Goal: Information Seeking & Learning: Learn about a topic

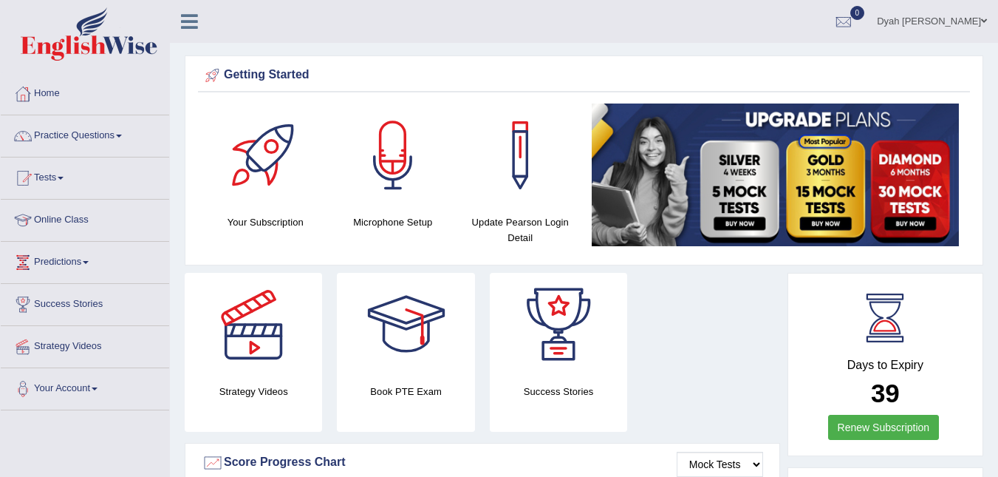
click at [78, 217] on link "Online Class" at bounding box center [85, 218] width 168 height 37
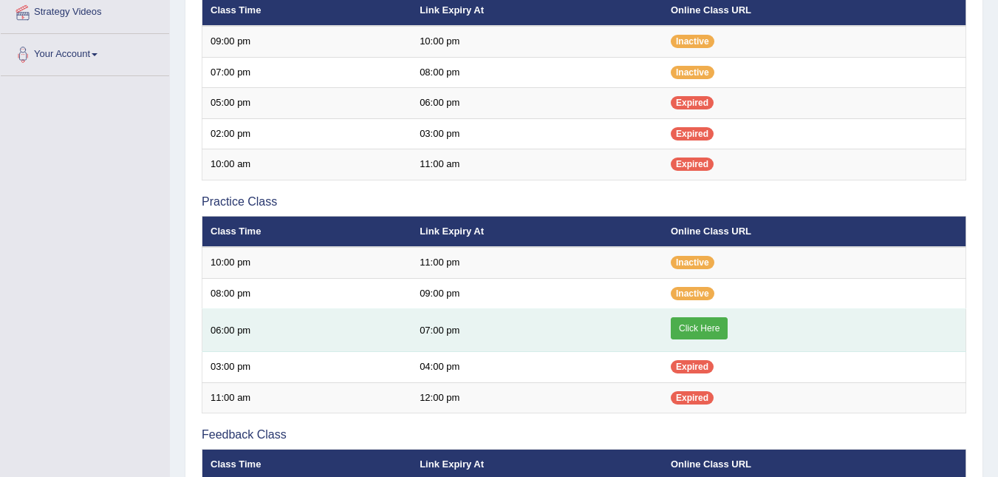
click at [723, 325] on link "Click Here" at bounding box center [699, 328] width 57 height 22
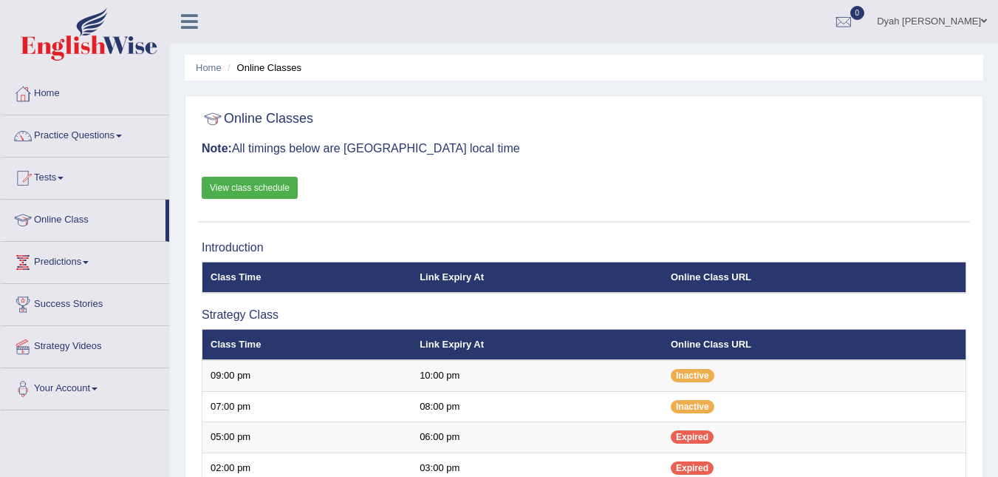
scroll to position [334, 0]
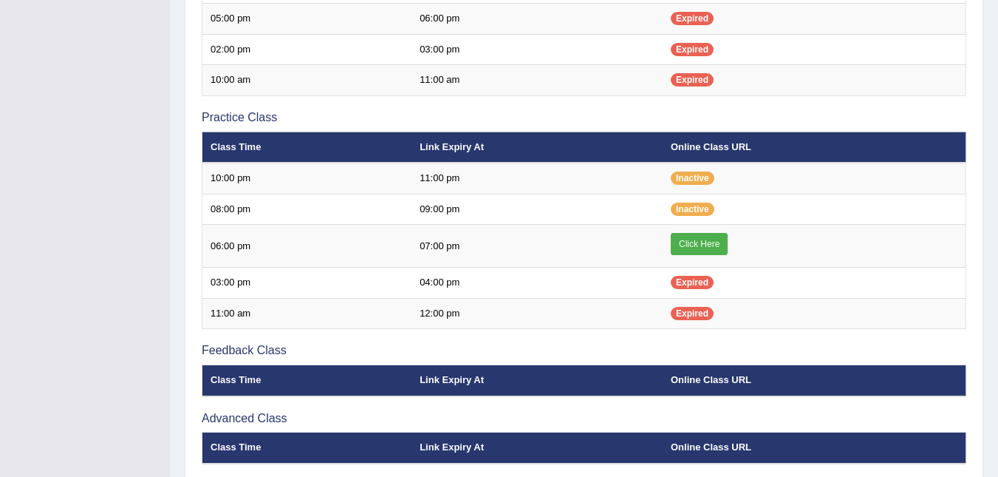
scroll to position [412, 0]
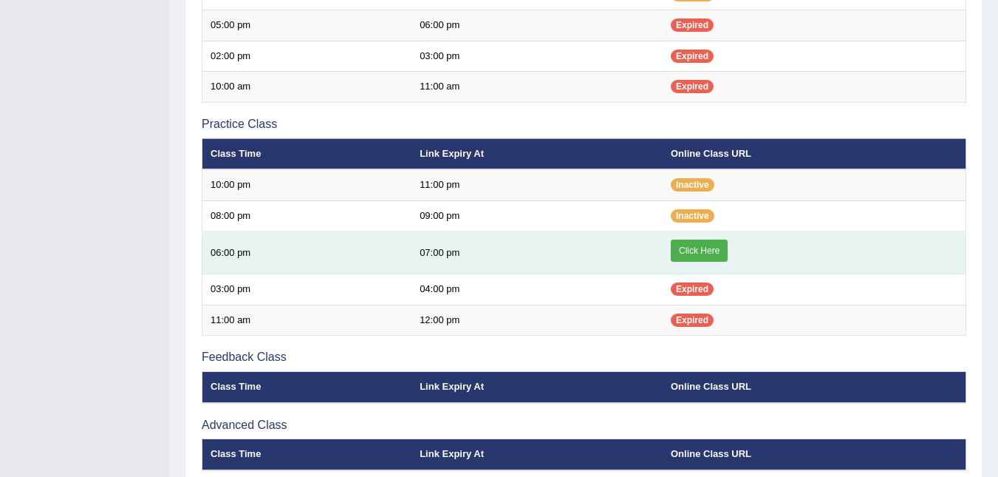
click at [704, 245] on link "Click Here" at bounding box center [699, 250] width 57 height 22
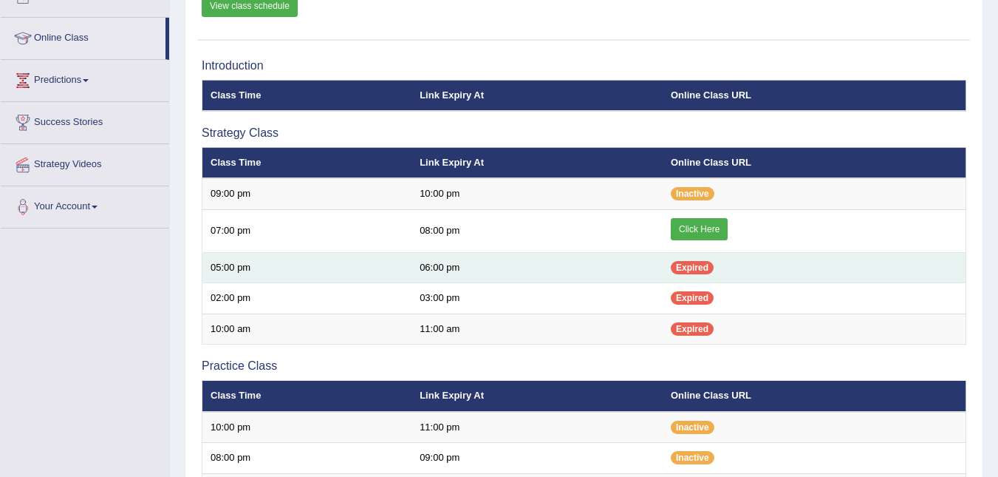
scroll to position [183, 0]
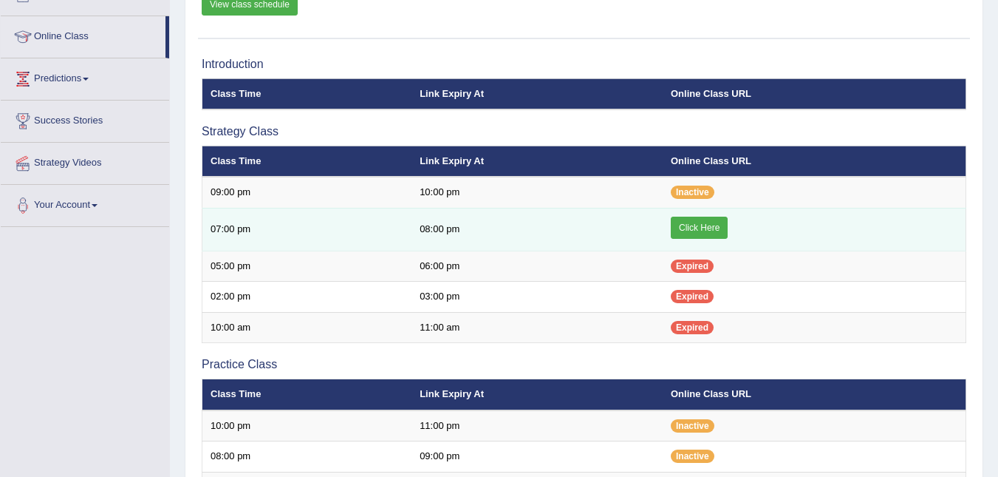
click at [711, 228] on link "Click Here" at bounding box center [699, 228] width 57 height 22
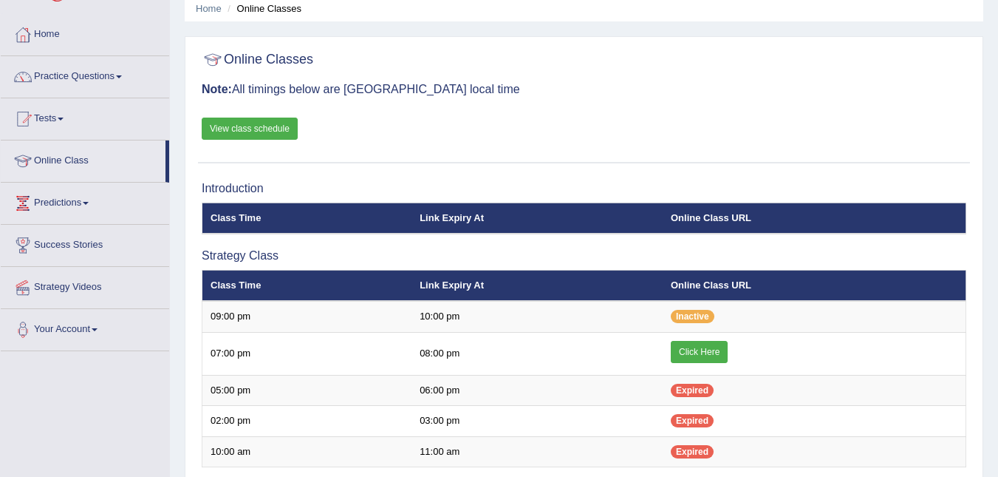
scroll to position [24, 0]
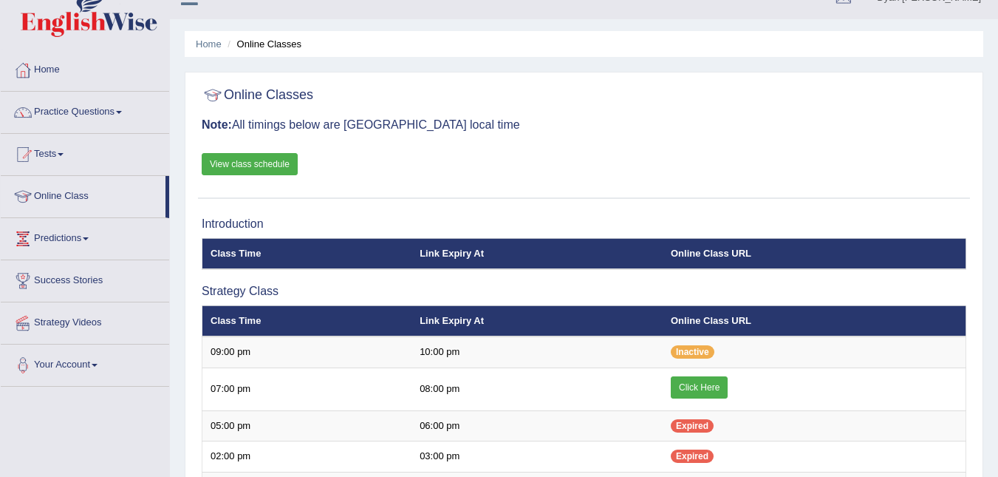
click at [64, 154] on span at bounding box center [61, 154] width 6 height 3
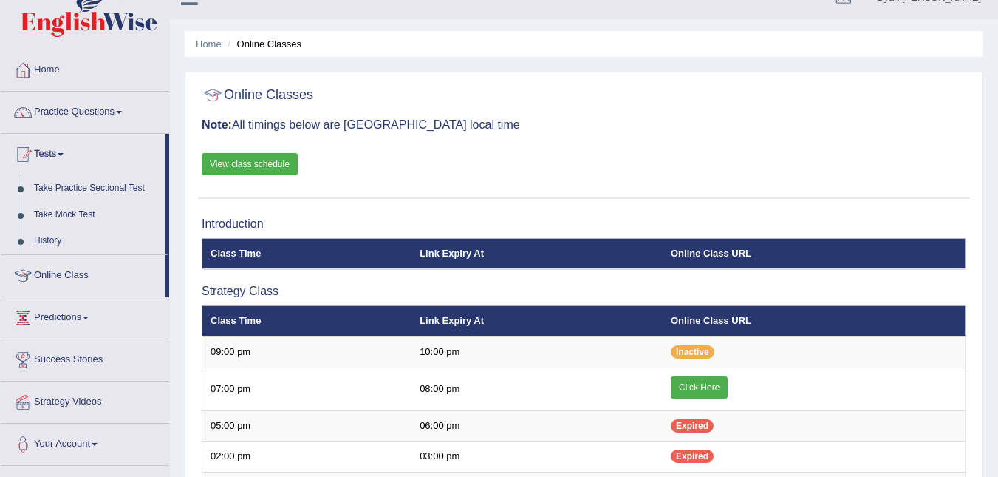
click at [83, 211] on link "Take Mock Test" at bounding box center [96, 215] width 138 height 27
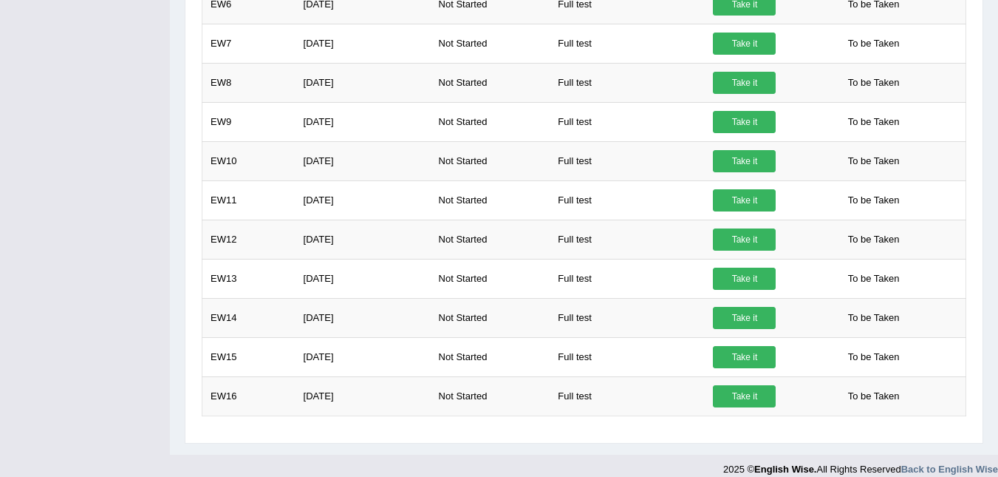
scroll to position [665, 0]
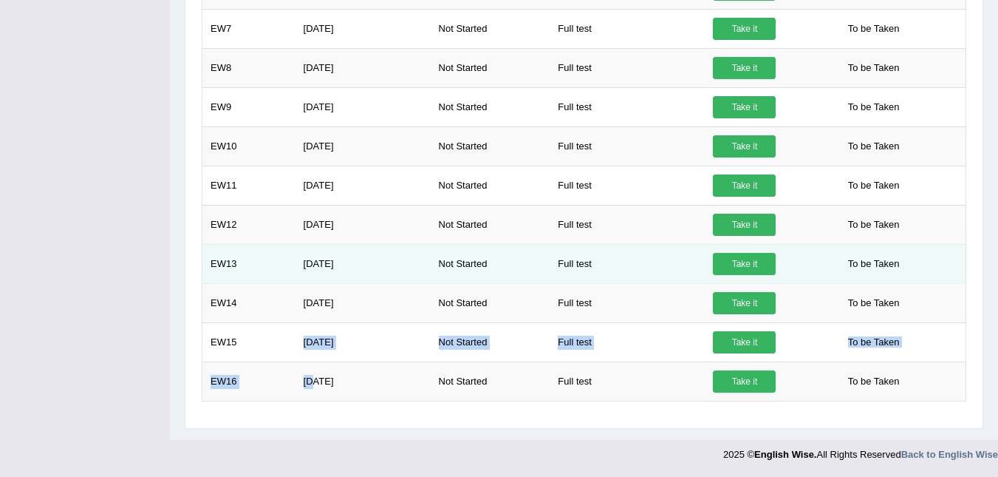
drag, startPoint x: 261, startPoint y: 394, endPoint x: 299, endPoint y: 267, distance: 131.9
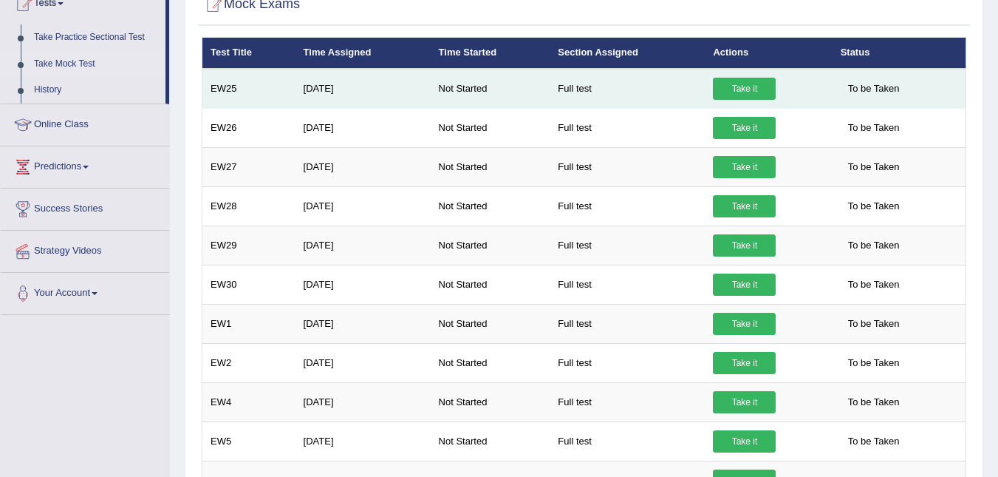
scroll to position [172, 0]
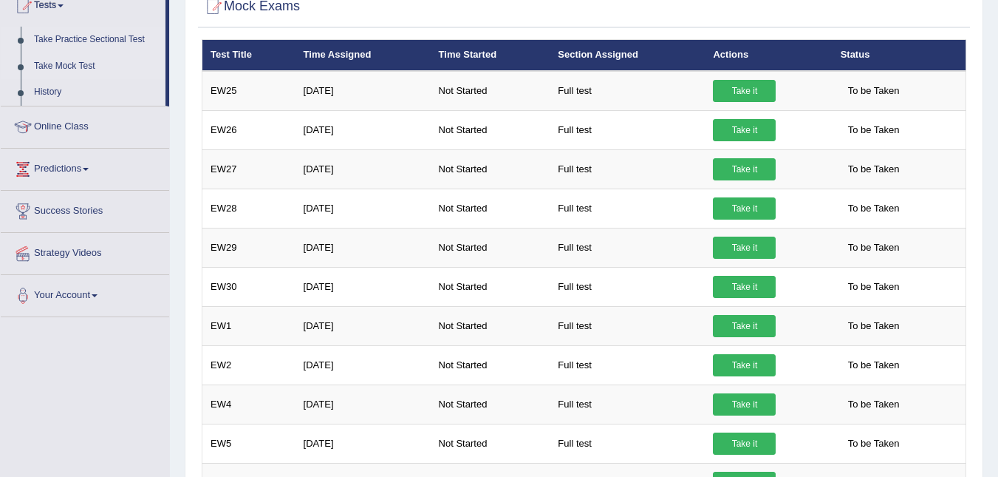
click at [113, 41] on link "Take Practice Sectional Test" at bounding box center [96, 40] width 138 height 27
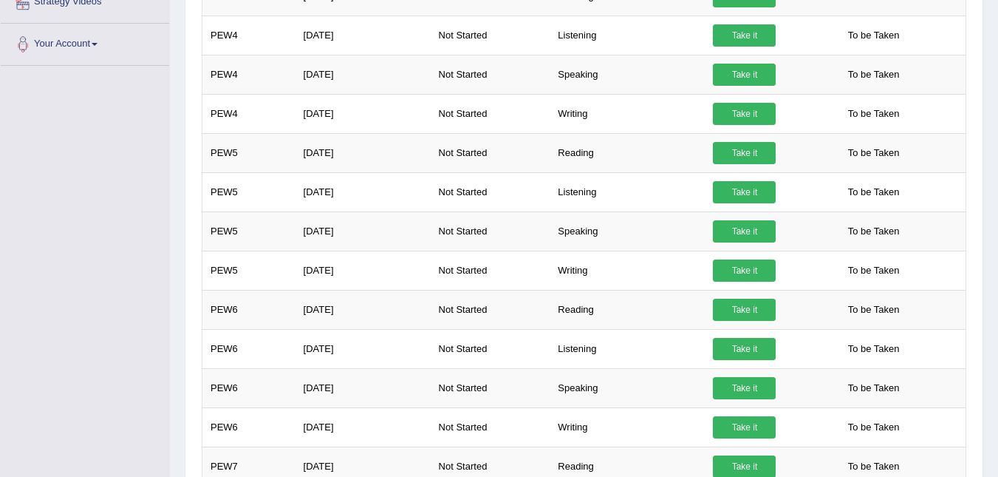
scroll to position [400, 0]
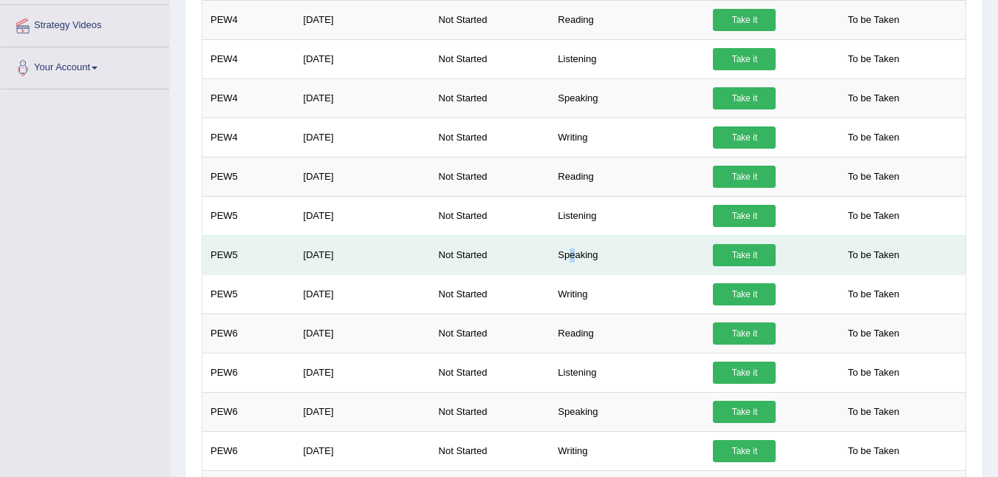
drag, startPoint x: 570, startPoint y: 250, endPoint x: 583, endPoint y: 250, distance: 12.6
click at [582, 250] on td "Speaking" at bounding box center [627, 254] width 155 height 39
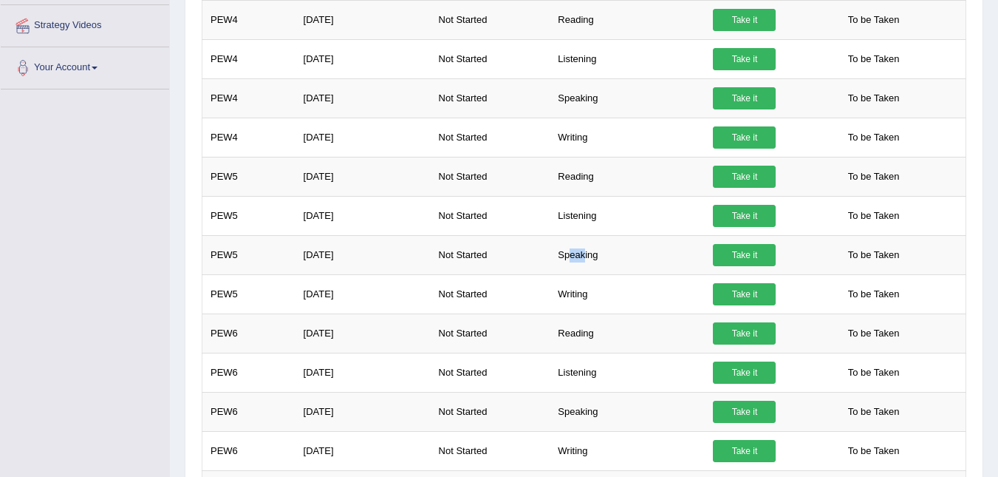
scroll to position [389, 0]
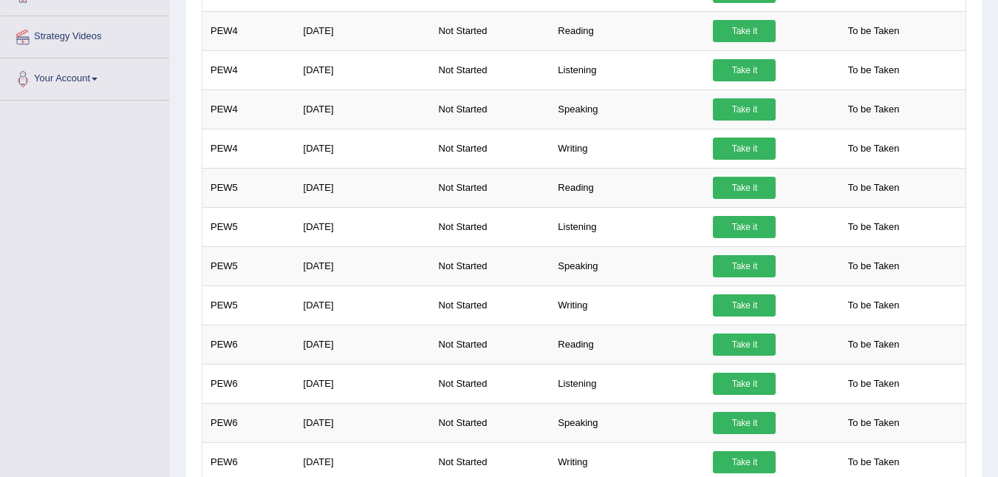
drag, startPoint x: 996, startPoint y: 180, endPoint x: 1006, endPoint y: 290, distance: 109.8
click at [997, 298] on div "Home Practice Sectional Exams Welcome to Practice Sectional Test section. We ad…" at bounding box center [584, 144] width 828 height 1066
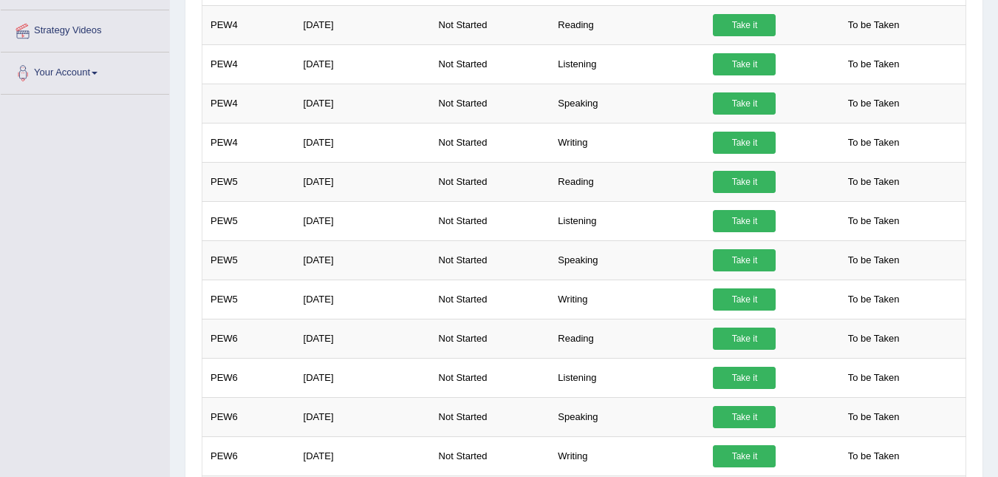
scroll to position [0, 0]
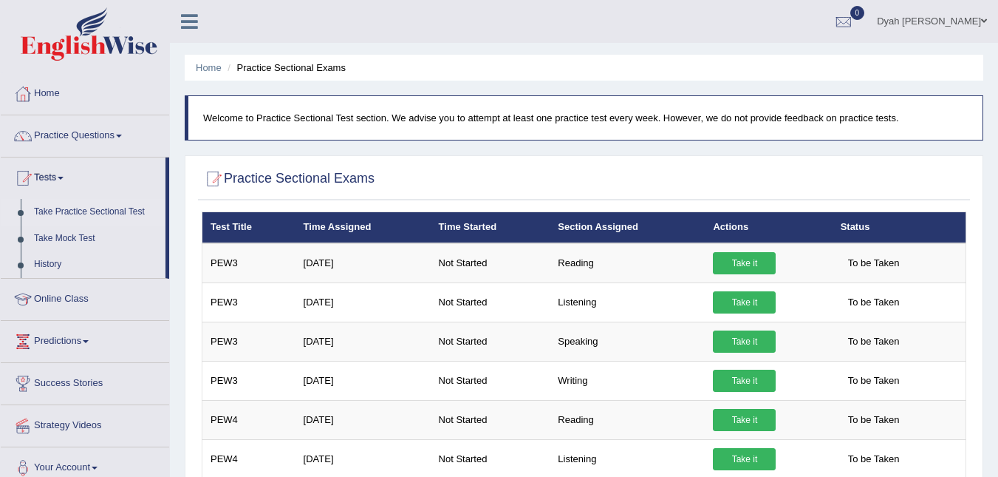
click at [87, 141] on link "Practice Questions" at bounding box center [85, 133] width 168 height 37
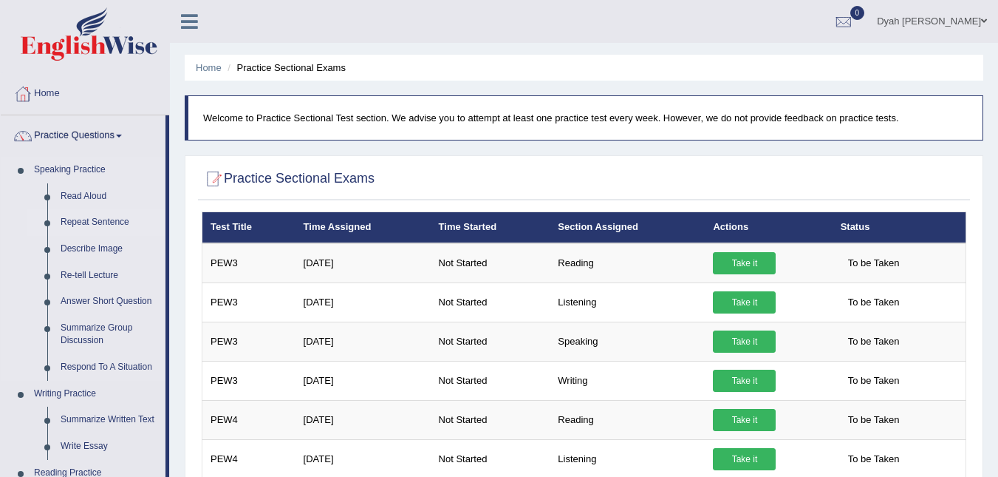
click at [103, 225] on link "Repeat Sentence" at bounding box center [110, 222] width 112 height 27
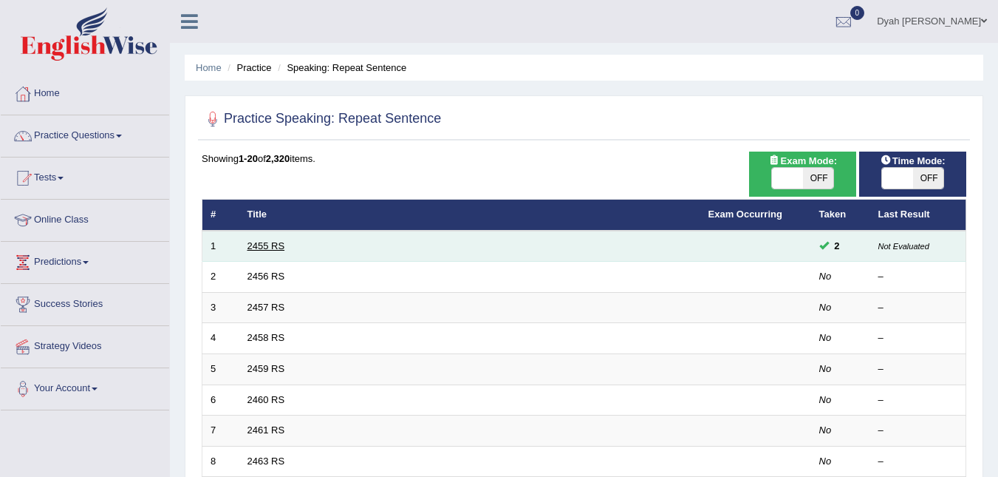
click at [256, 243] on link "2455 RS" at bounding box center [267, 245] width 38 height 11
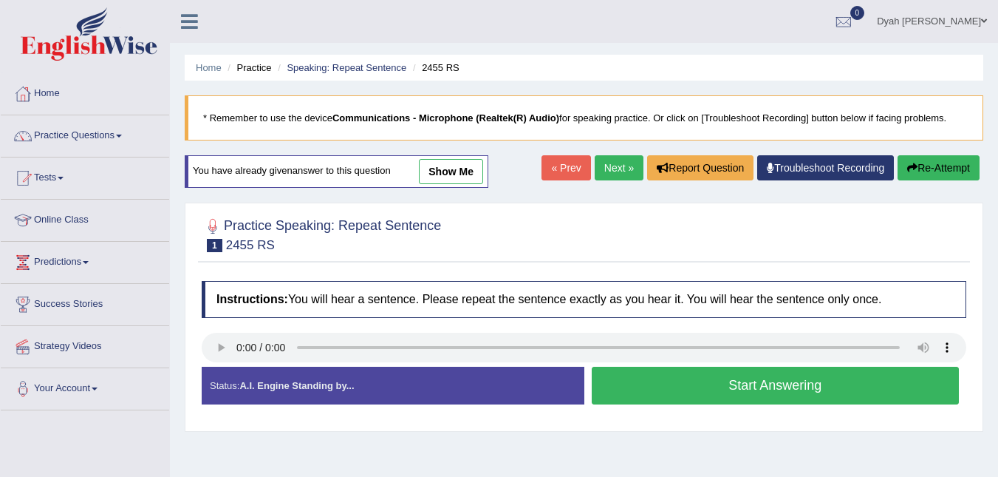
click at [743, 386] on button "Start Answering" at bounding box center [776, 386] width 368 height 38
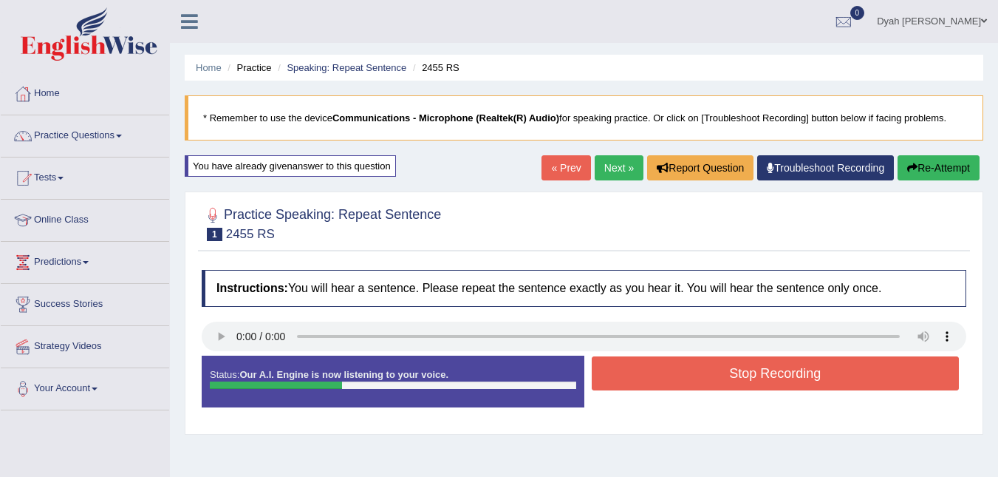
click at [734, 370] on button "Stop Recording" at bounding box center [776, 373] width 368 height 34
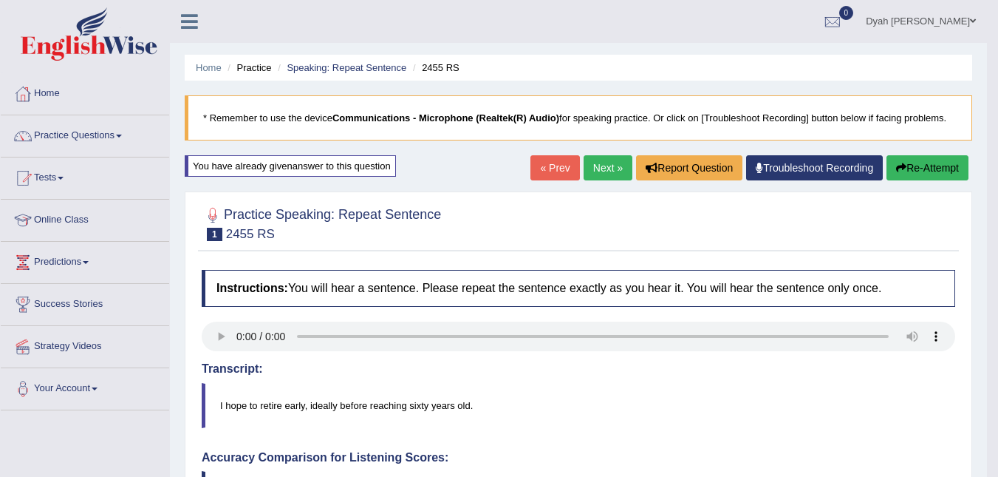
click at [955, 170] on button "Re-Attempt" at bounding box center [928, 167] width 82 height 25
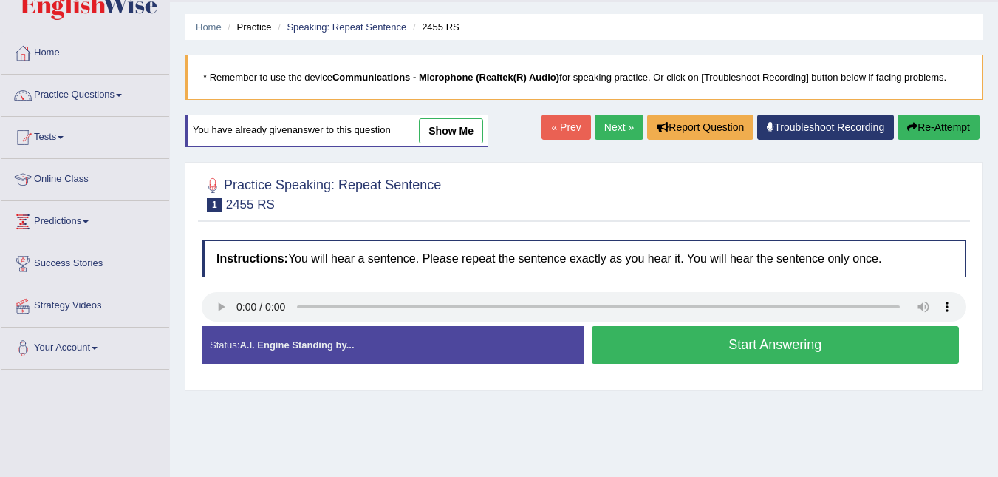
scroll to position [30, 0]
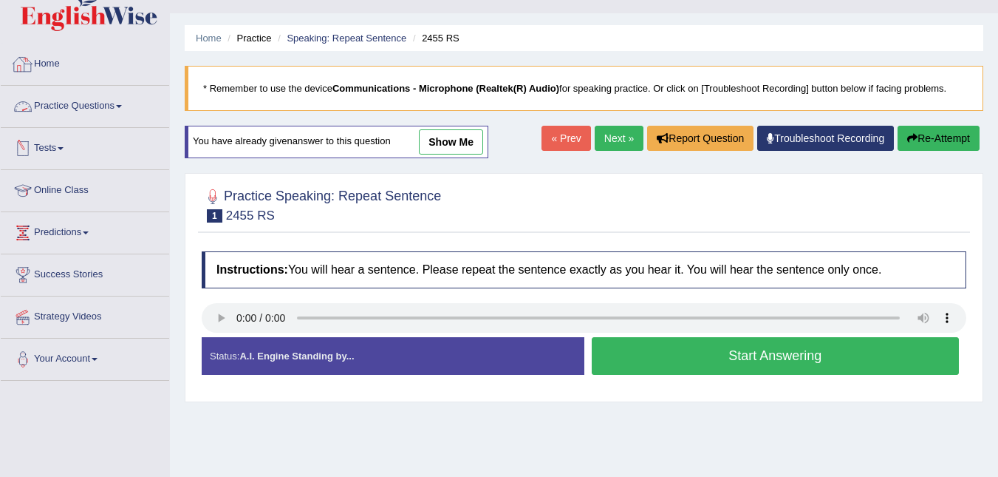
click at [53, 62] on link "Home" at bounding box center [85, 62] width 168 height 37
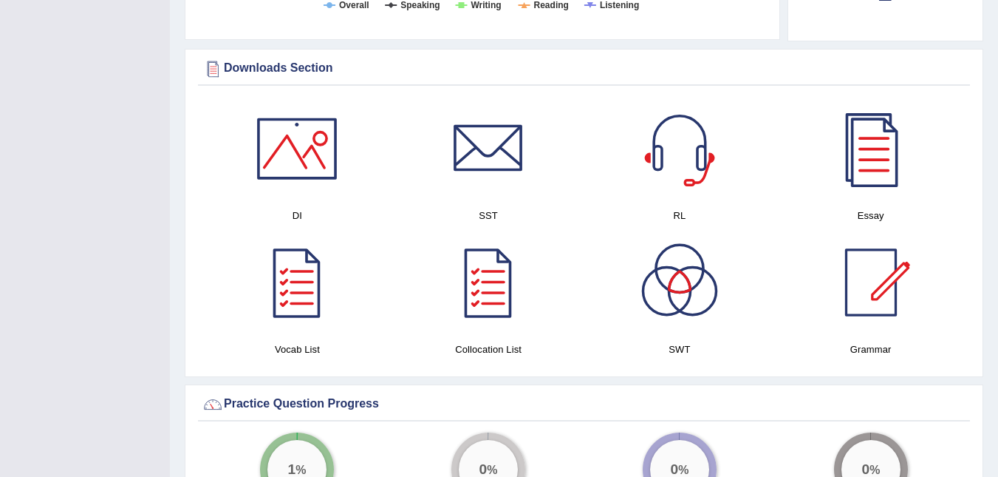
scroll to position [709, 0]
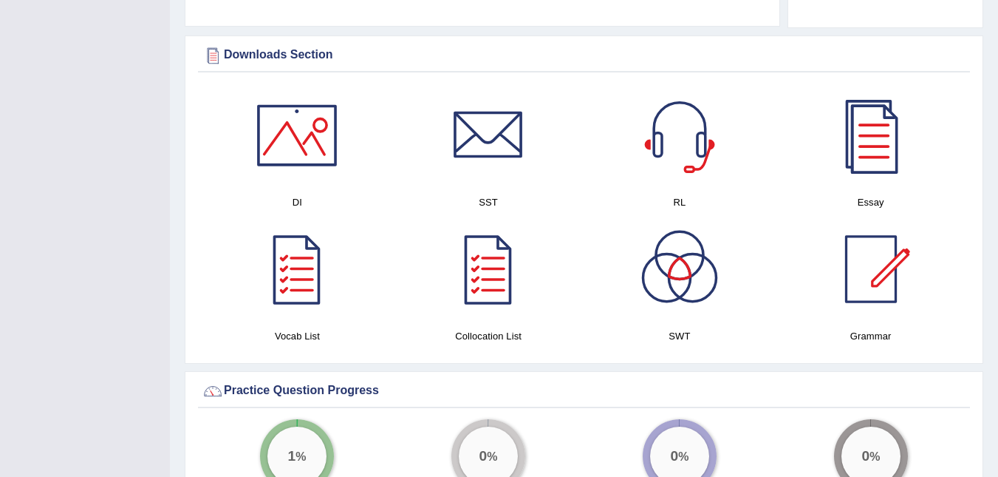
click at [888, 154] on div at bounding box center [870, 134] width 103 height 103
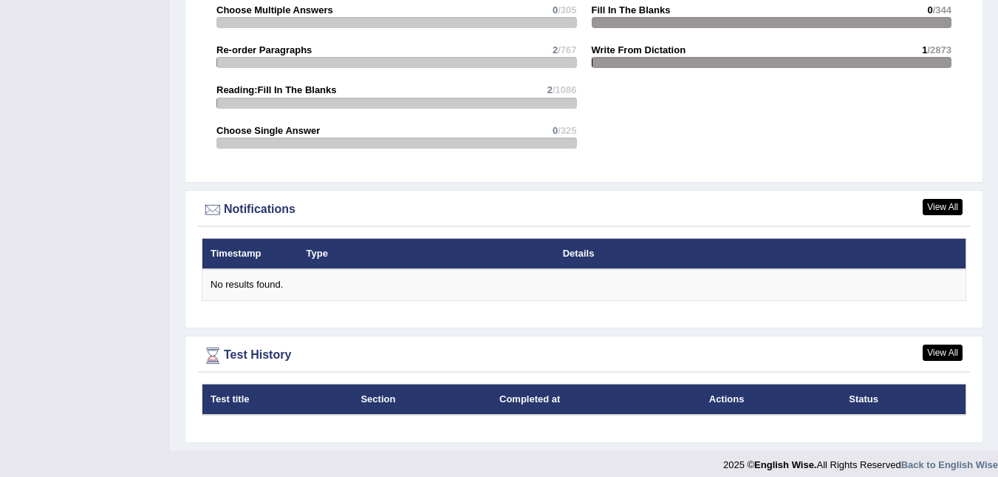
scroll to position [1572, 0]
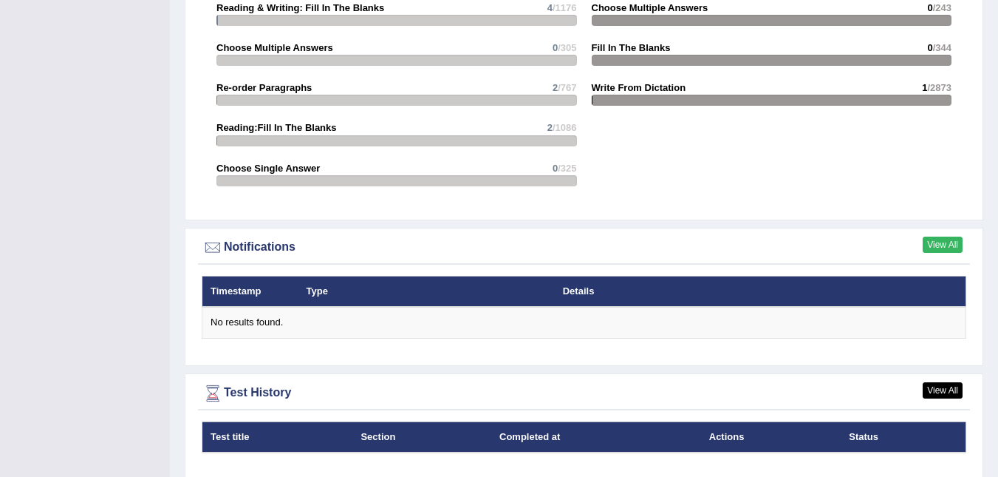
click at [947, 245] on link "View All" at bounding box center [943, 244] width 40 height 16
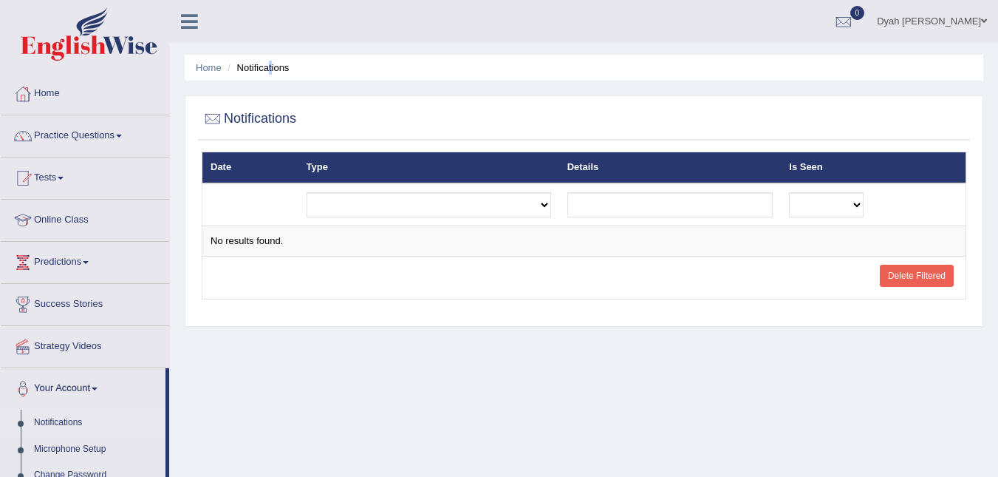
click at [272, 71] on li "Notifications" at bounding box center [256, 68] width 65 height 14
drag, startPoint x: 272, startPoint y: 73, endPoint x: 283, endPoint y: 118, distance: 46.4
click at [283, 118] on h2 "Notifications" at bounding box center [249, 119] width 95 height 22
drag, startPoint x: 872, startPoint y: 53, endPoint x: 871, endPoint y: 68, distance: 14.8
click at [871, 67] on div "Home Notifications Notifications Date Type Details Is Seen Exam evaluated Quest…" at bounding box center [584, 369] width 828 height 739
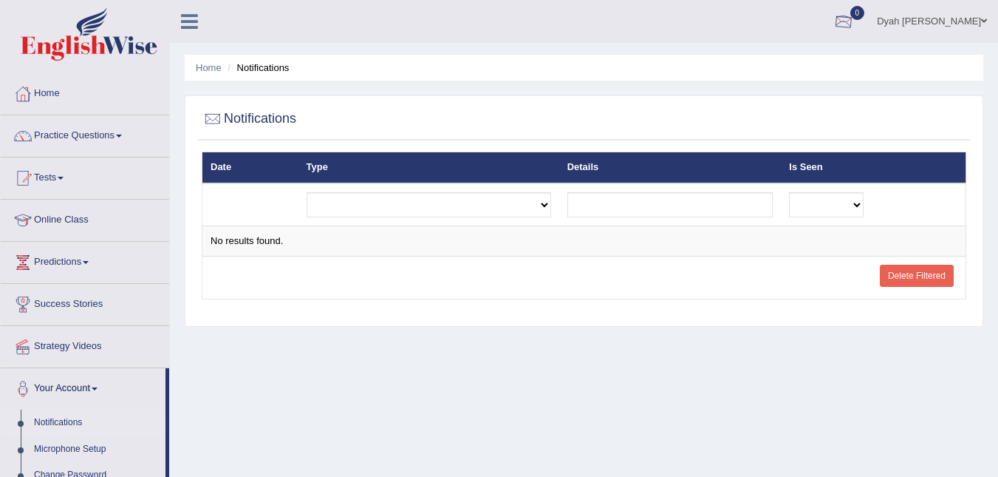
click at [855, 16] on div at bounding box center [844, 22] width 22 height 22
click at [123, 133] on link "Practice Questions" at bounding box center [85, 133] width 168 height 37
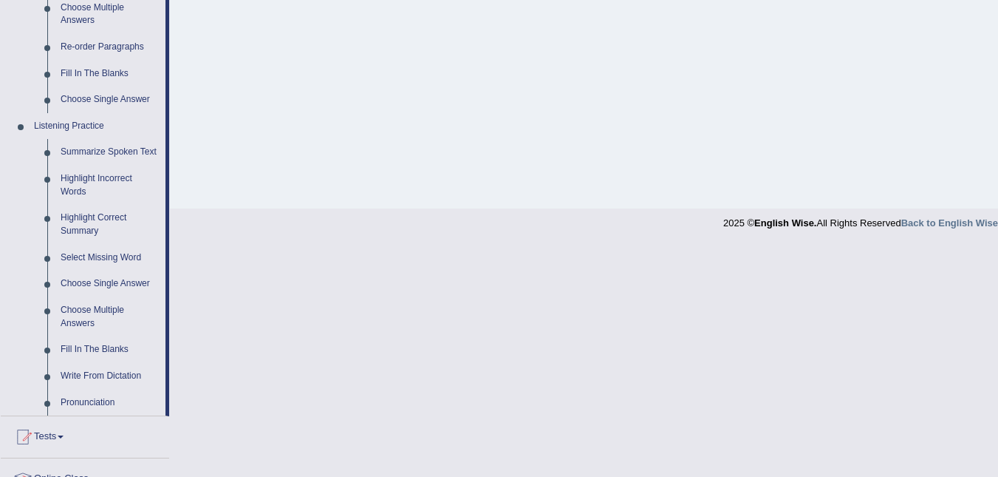
scroll to position [532, 0]
click at [100, 400] on link "Pronunciation" at bounding box center [110, 401] width 112 height 27
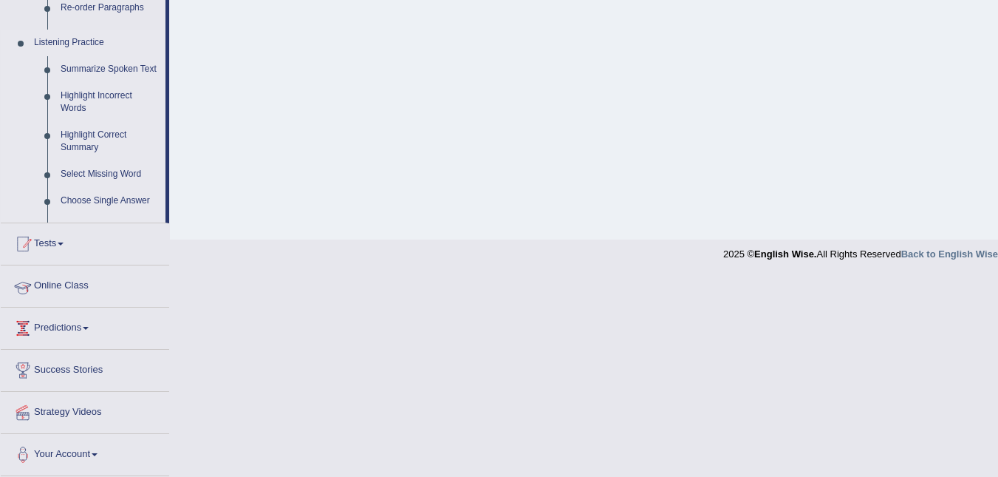
scroll to position [299, 0]
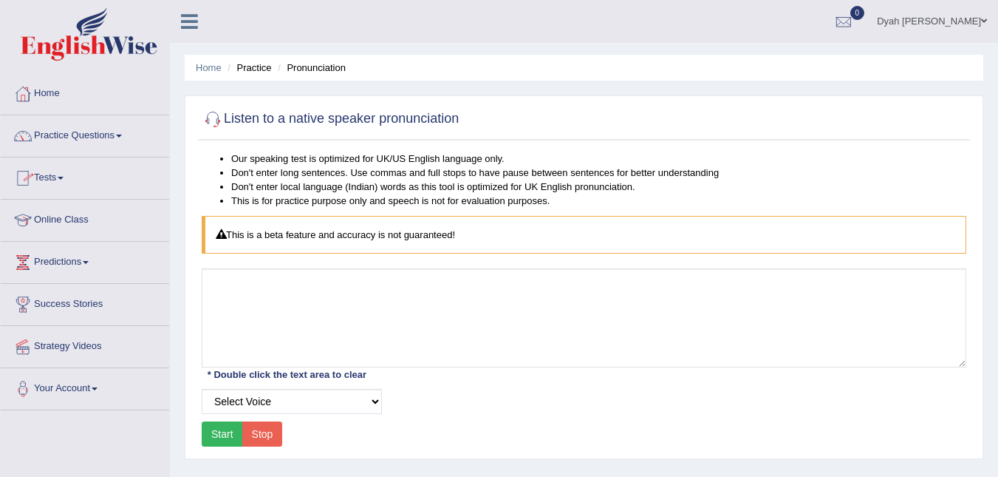
click at [114, 138] on link "Practice Questions" at bounding box center [85, 133] width 168 height 37
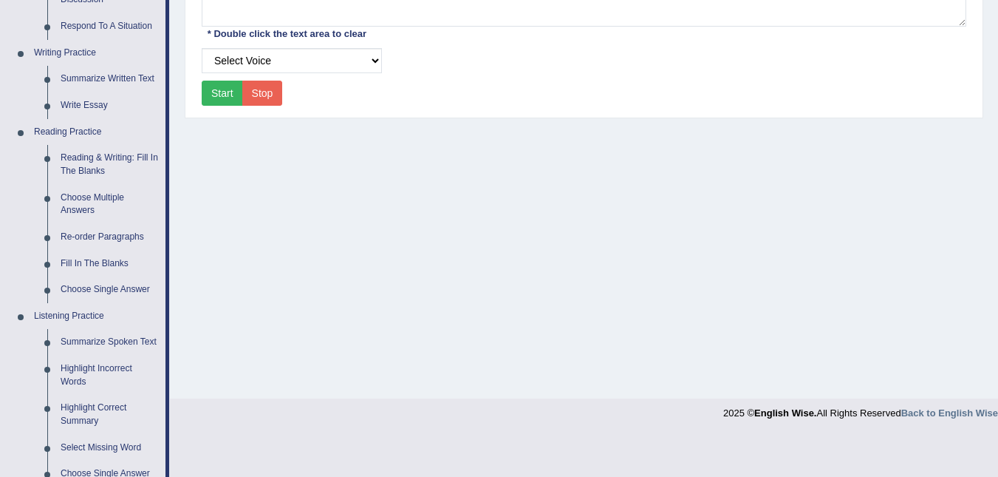
scroll to position [343, 0]
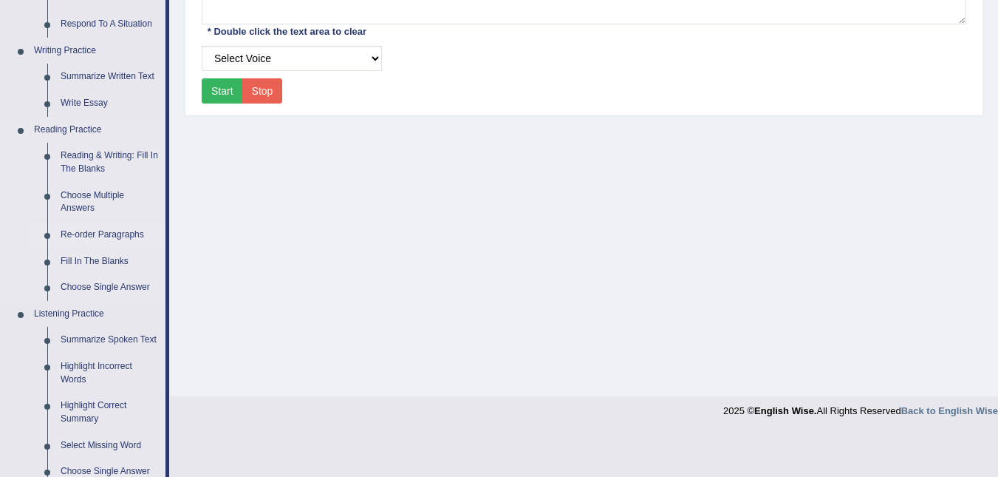
click at [130, 228] on link "Re-order Paragraphs" at bounding box center [110, 235] width 112 height 27
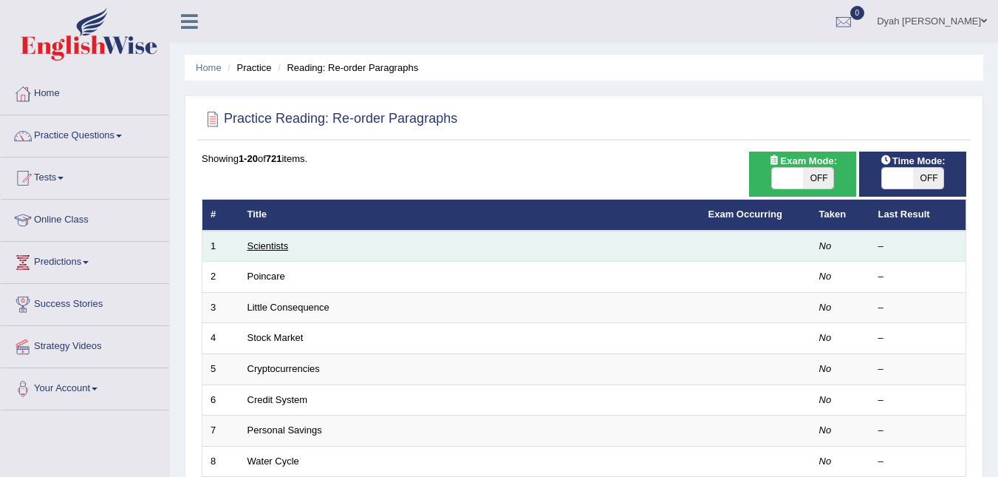
click at [286, 243] on link "Scientists" at bounding box center [268, 245] width 41 height 11
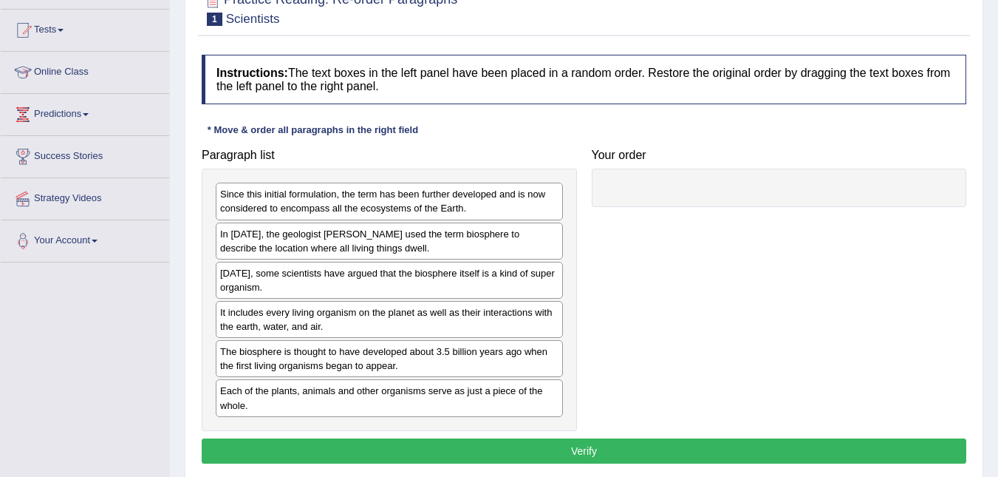
scroll to position [177, 0]
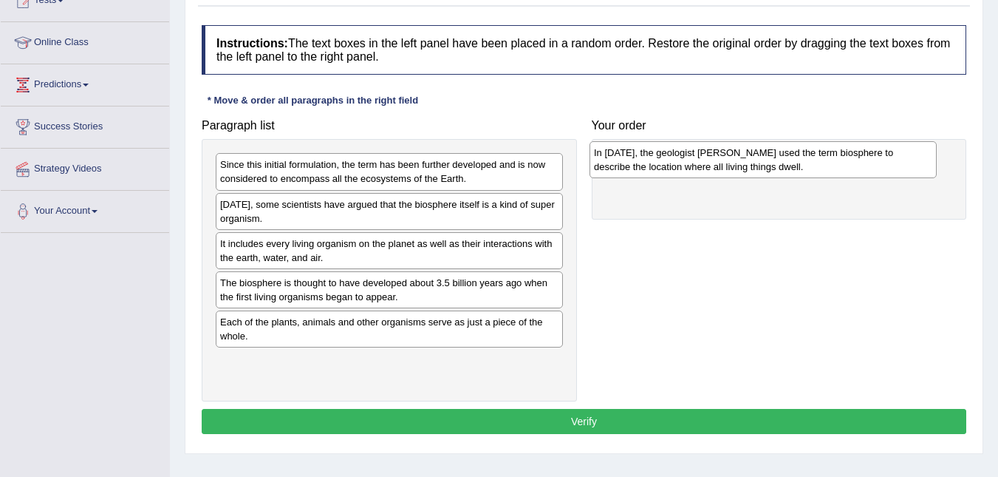
drag, startPoint x: 321, startPoint y: 217, endPoint x: 695, endPoint y: 166, distance: 377.5
click at [695, 166] on div "In [DATE], the geologist [PERSON_NAME] used the term biosphere to describe the …" at bounding box center [763, 159] width 347 height 37
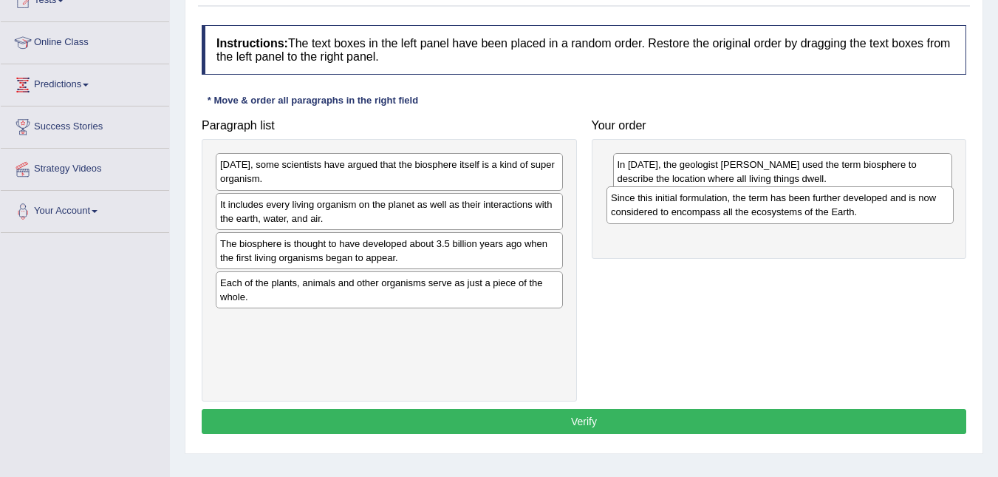
drag, startPoint x: 305, startPoint y: 170, endPoint x: 694, endPoint y: 209, distance: 390.6
click at [698, 203] on div "Since this initial formulation, the term has been further developed and is now …" at bounding box center [780, 204] width 347 height 37
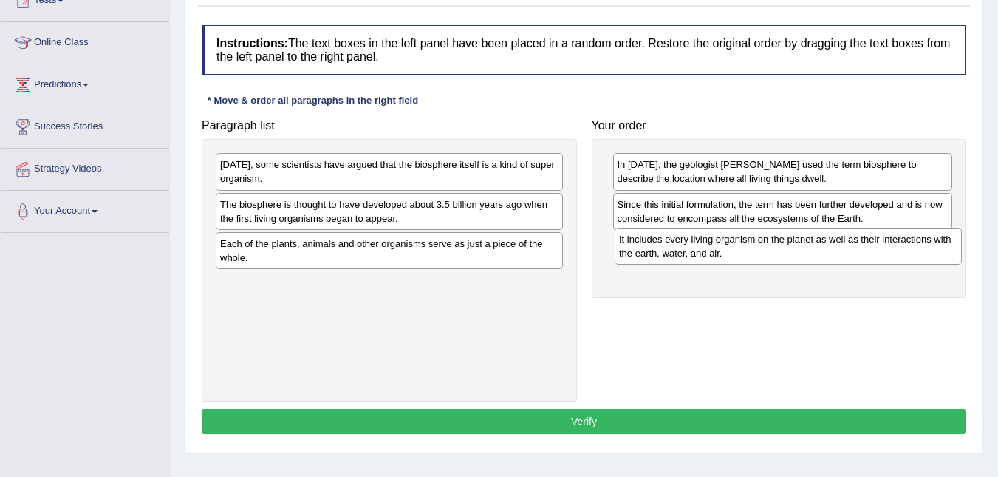
drag, startPoint x: 377, startPoint y: 211, endPoint x: 776, endPoint y: 246, distance: 400.5
click at [776, 246] on div "It includes every living organism on the planet as well as their interactions w…" at bounding box center [788, 246] width 347 height 37
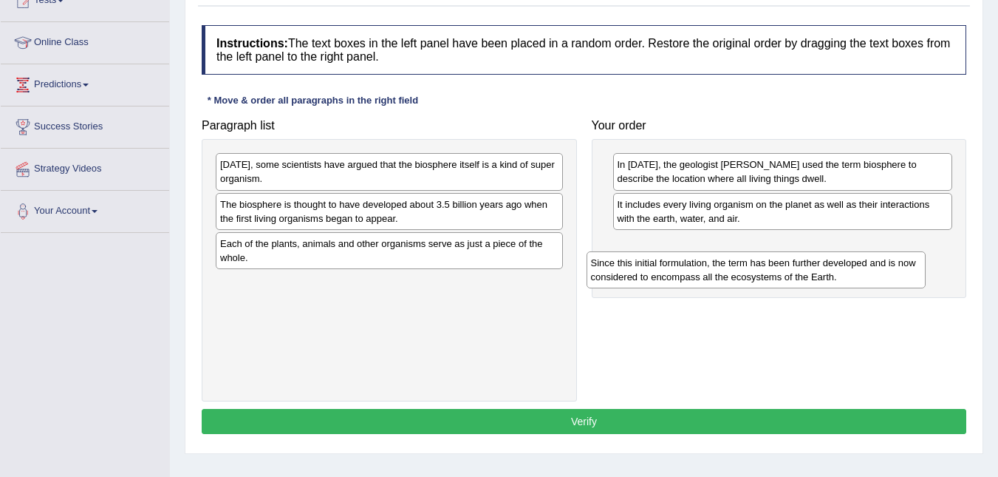
drag, startPoint x: 683, startPoint y: 217, endPoint x: 656, endPoint y: 276, distance: 64.2
click at [656, 276] on div "Since this initial formulation, the term has been further developed and is now …" at bounding box center [757, 269] width 340 height 37
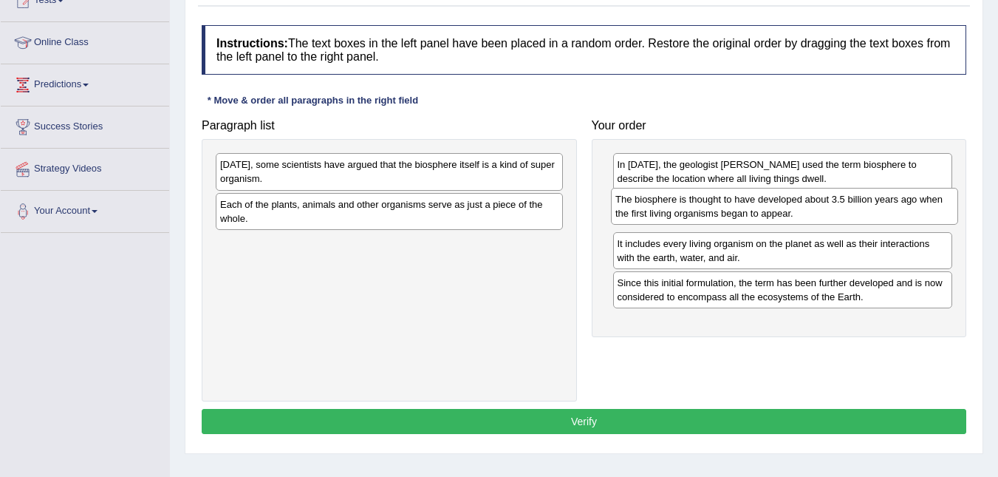
drag, startPoint x: 319, startPoint y: 222, endPoint x: 713, endPoint y: 216, distance: 393.9
click at [713, 215] on div "The biosphere is thought to have developed about 3.5 billion years ago when the…" at bounding box center [784, 206] width 347 height 37
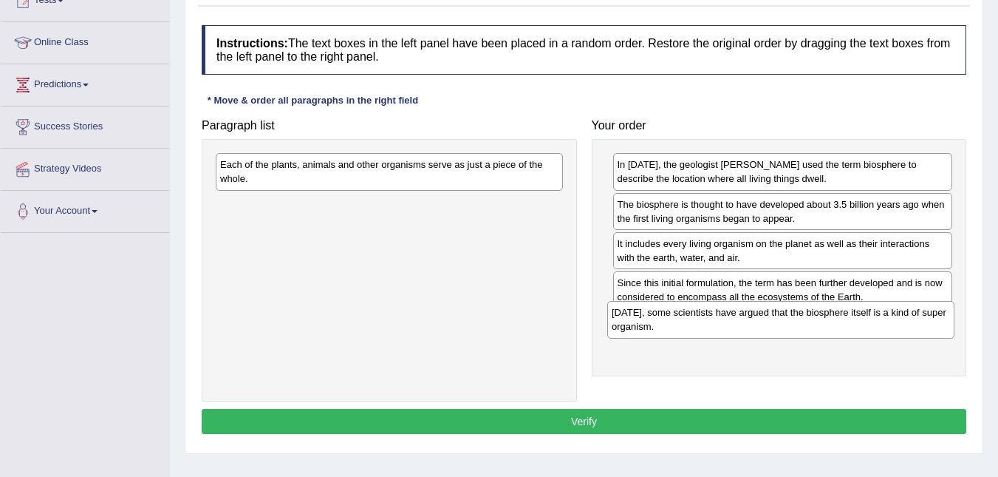
drag, startPoint x: 414, startPoint y: 176, endPoint x: 800, endPoint y: 314, distance: 409.7
click at [802, 318] on div "[DATE], some scientists have argued that the biosphere itself is a kind of supe…" at bounding box center [780, 319] width 347 height 37
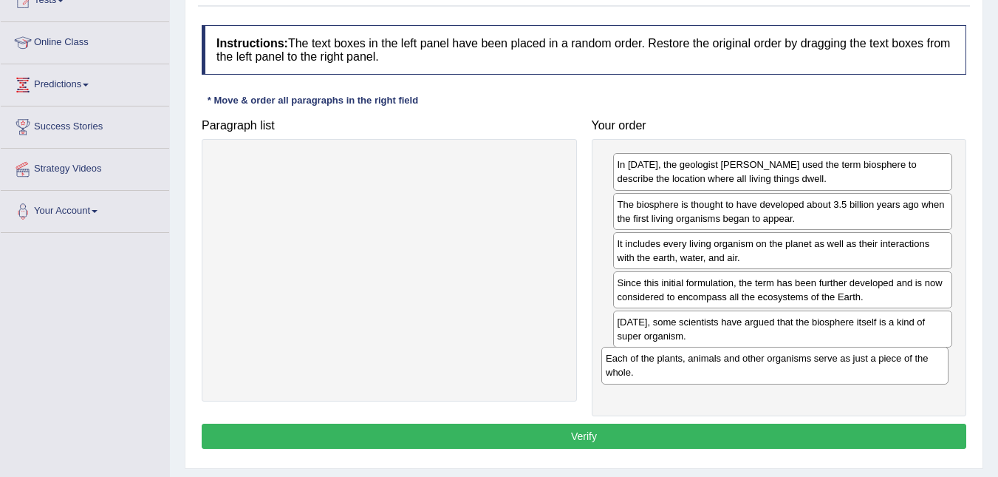
drag, startPoint x: 385, startPoint y: 173, endPoint x: 743, endPoint y: 360, distance: 403.6
click at [763, 361] on div "Each of the plants, animals and other organisms serve as just a piece of the wh…" at bounding box center [774, 365] width 347 height 37
click at [601, 430] on button "Verify" at bounding box center [584, 435] width 765 height 25
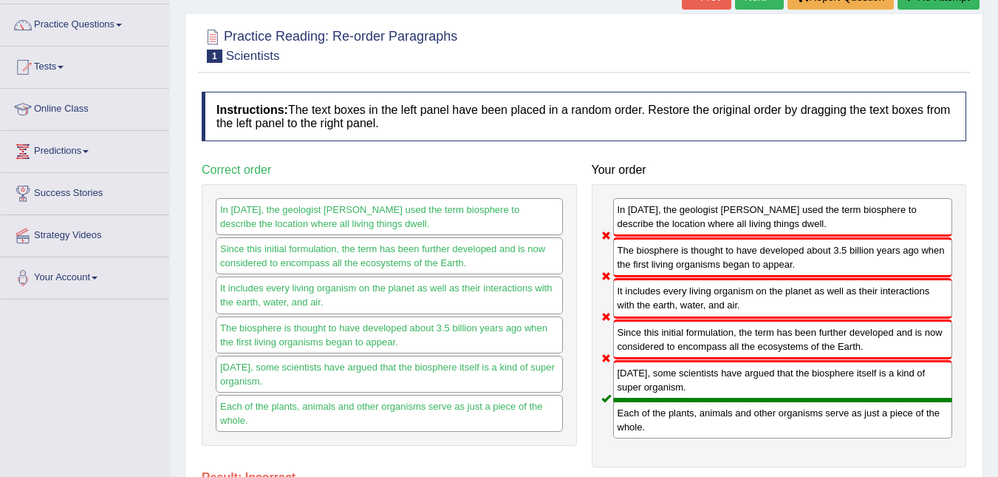
scroll to position [72, 0]
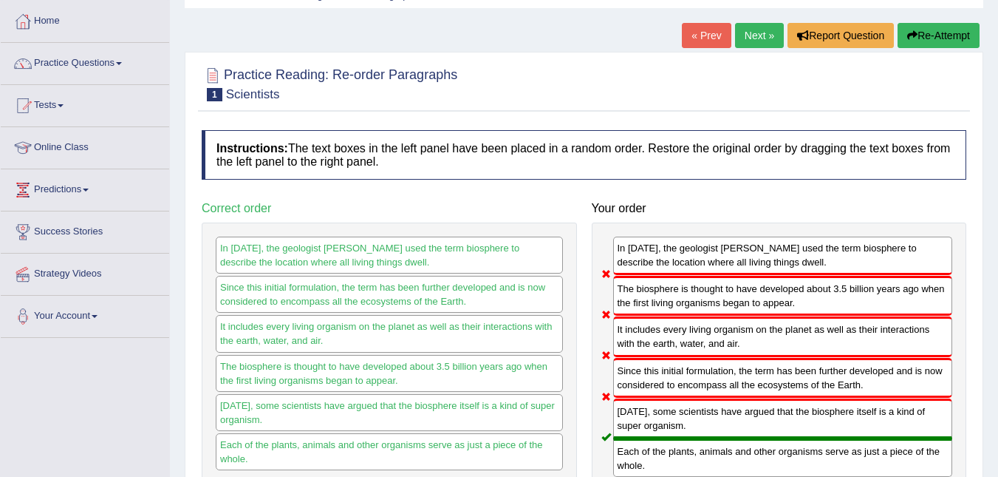
click at [944, 34] on button "Re-Attempt" at bounding box center [939, 35] width 82 height 25
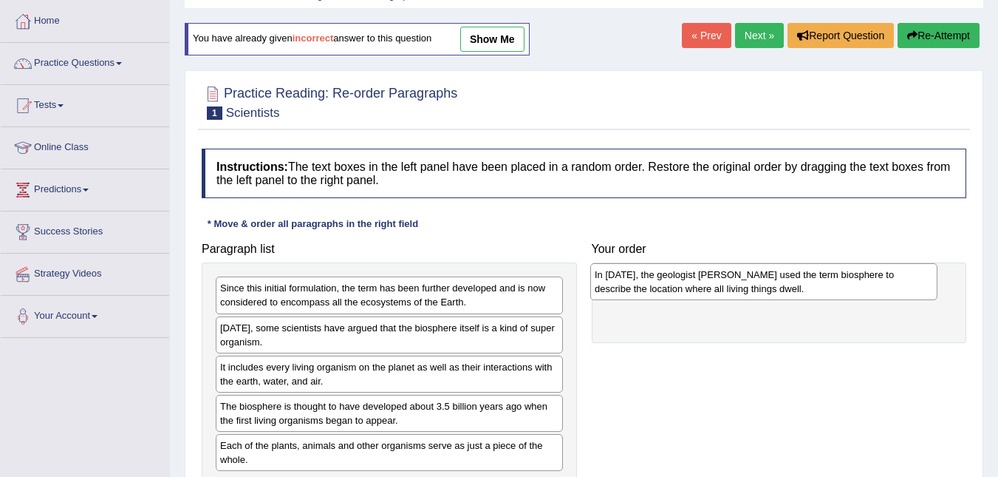
drag, startPoint x: 339, startPoint y: 341, endPoint x: 714, endPoint y: 288, distance: 378.3
click at [714, 288] on div "In [DATE], the geologist [PERSON_NAME] used the term biosphere to describe the …" at bounding box center [763, 281] width 347 height 37
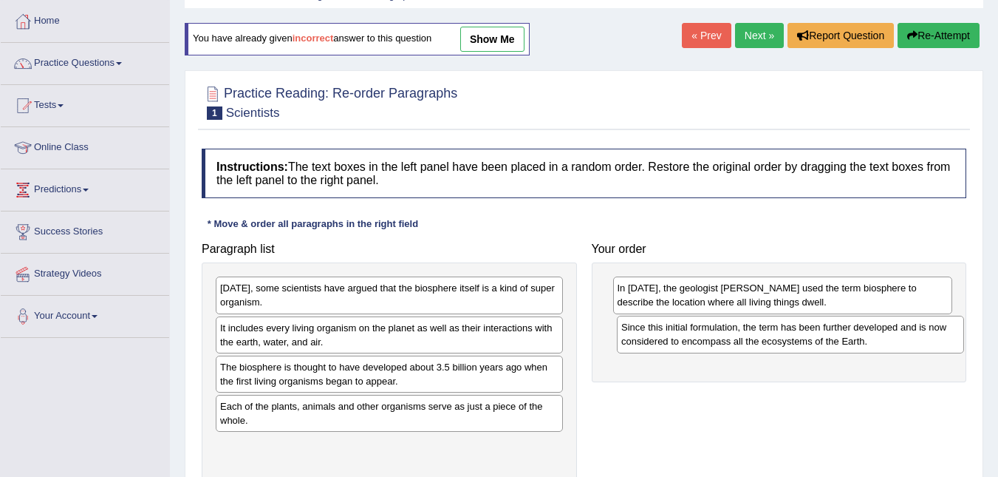
drag, startPoint x: 433, startPoint y: 306, endPoint x: 833, endPoint y: 343, distance: 401.5
click at [834, 344] on div "Since this initial formulation, the term has been further developed and is now …" at bounding box center [790, 334] width 347 height 37
click at [828, 335] on div "Since this initial formulation, the term has been further developed and is now …" at bounding box center [783, 334] width 340 height 37
click at [754, 355] on div "Since this initial formulation, the term has been further developed and is now …" at bounding box center [786, 339] width 340 height 37
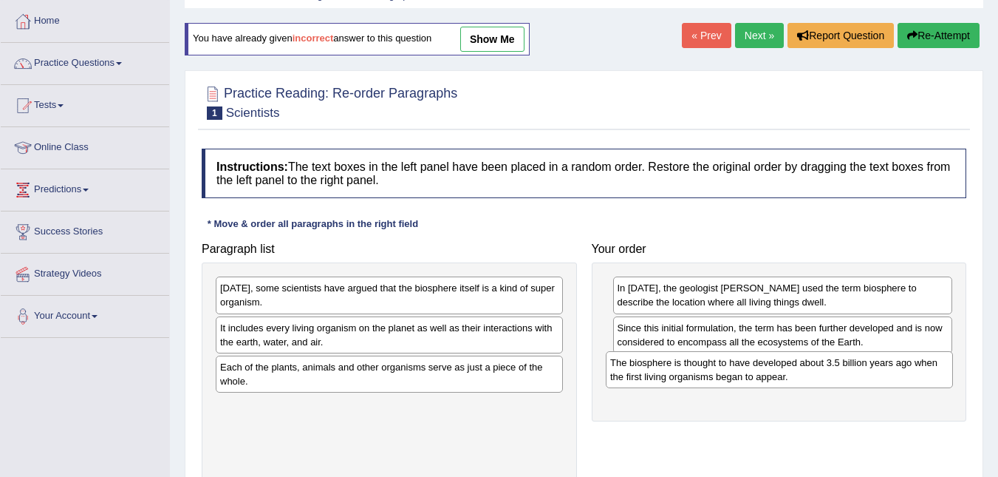
drag, startPoint x: 415, startPoint y: 377, endPoint x: 805, endPoint y: 372, distance: 390.2
click at [805, 372] on div "The biosphere is thought to have developed about 3.5 billion years ago when the…" at bounding box center [779, 369] width 347 height 37
drag, startPoint x: 481, startPoint y: 166, endPoint x: 456, endPoint y: 200, distance: 42.9
drag, startPoint x: 616, startPoint y: 137, endPoint x: 640, endPoint y: 76, distance: 65.7
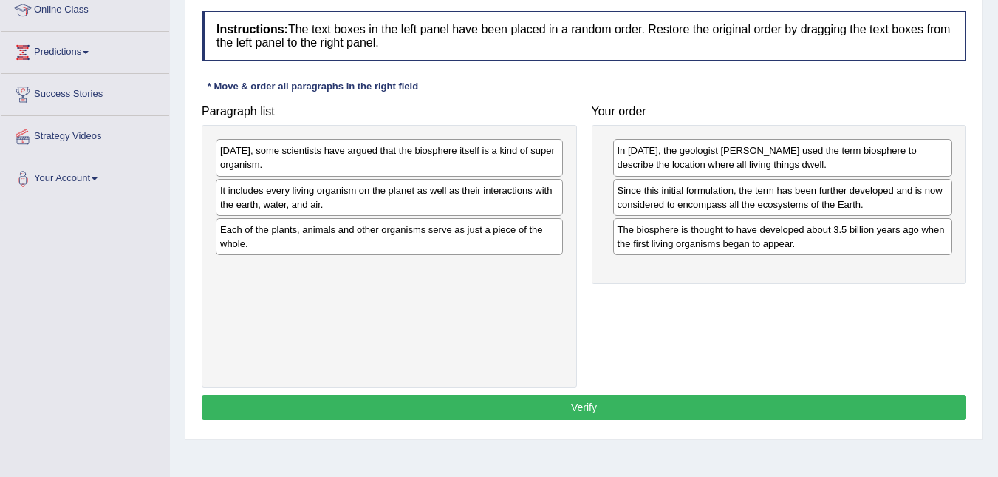
scroll to position [213, 0]
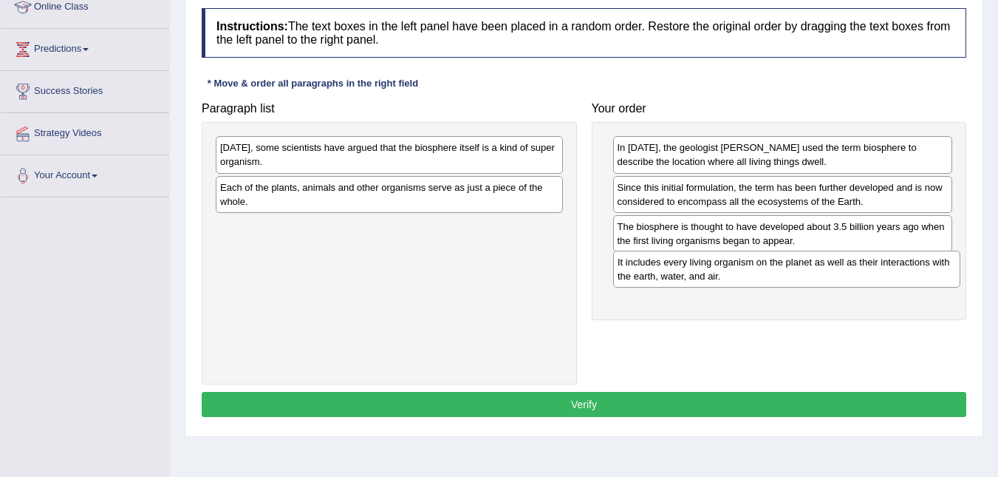
drag, startPoint x: 305, startPoint y: 202, endPoint x: 703, endPoint y: 276, distance: 404.5
click at [703, 276] on div "It includes every living organism on the planet as well as their interactions w…" at bounding box center [786, 268] width 347 height 37
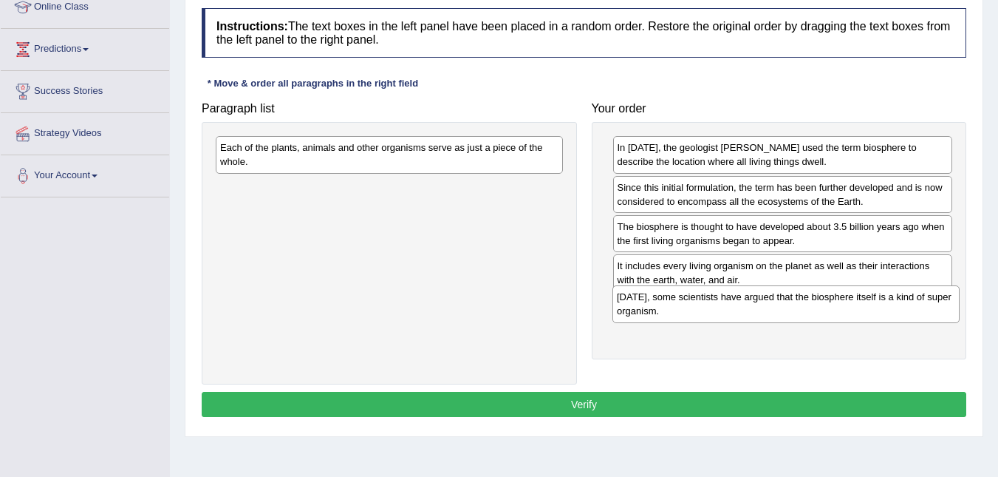
drag, startPoint x: 389, startPoint y: 160, endPoint x: 730, endPoint y: 317, distance: 374.9
click at [784, 309] on div "Today, some scientists have argued that the biosphere itself is a kind of super…" at bounding box center [786, 303] width 347 height 37
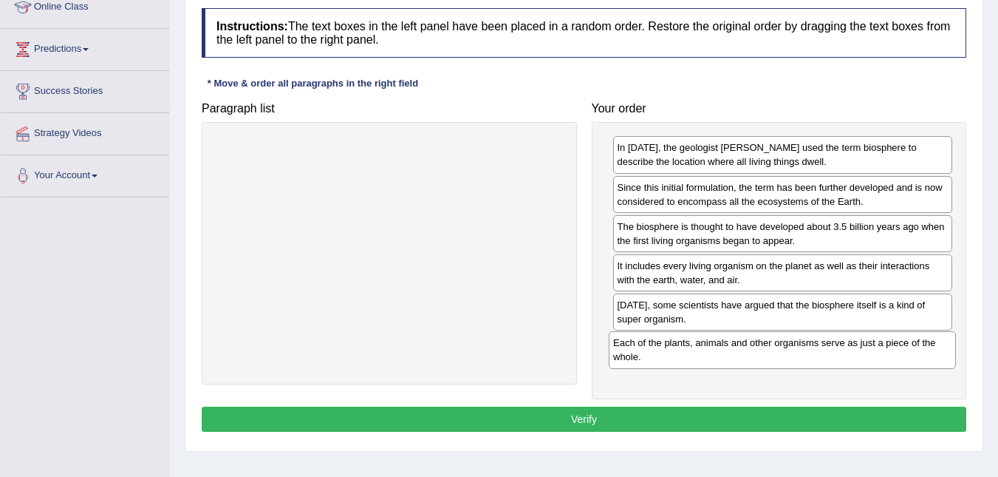
drag, startPoint x: 495, startPoint y: 167, endPoint x: 874, endPoint y: 364, distance: 427.3
click at [888, 359] on div "Each of the plants, animals and other organisms serve as just a piece of the wh…" at bounding box center [782, 349] width 347 height 37
drag, startPoint x: 591, startPoint y: 414, endPoint x: 576, endPoint y: 421, distance: 17.2
click at [582, 417] on button "Verify" at bounding box center [584, 418] width 765 height 25
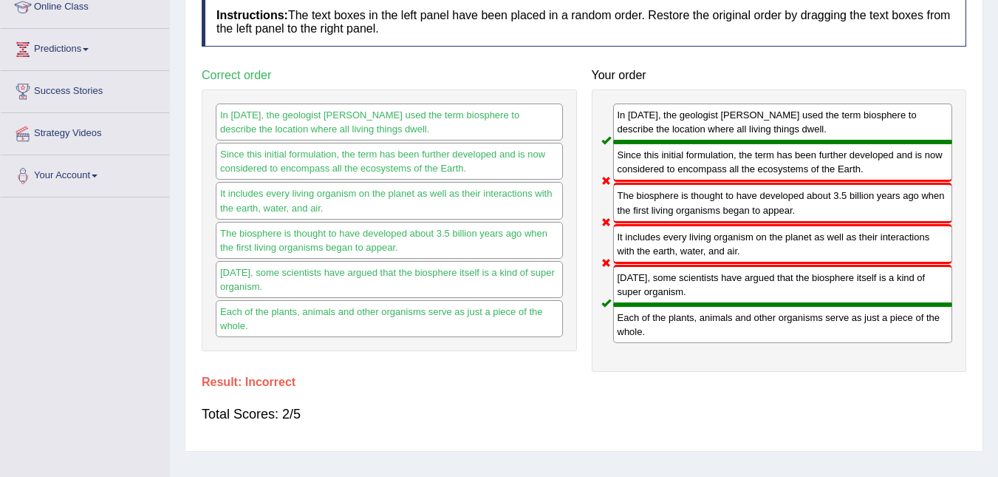
drag, startPoint x: 653, startPoint y: 210, endPoint x: 616, endPoint y: 191, distance: 41.3
click at [616, 191] on div "The biosphere is thought to have developed about 3.5 billion years ago when the…" at bounding box center [783, 203] width 340 height 40
drag, startPoint x: 696, startPoint y: 243, endPoint x: 672, endPoint y: 246, distance: 23.8
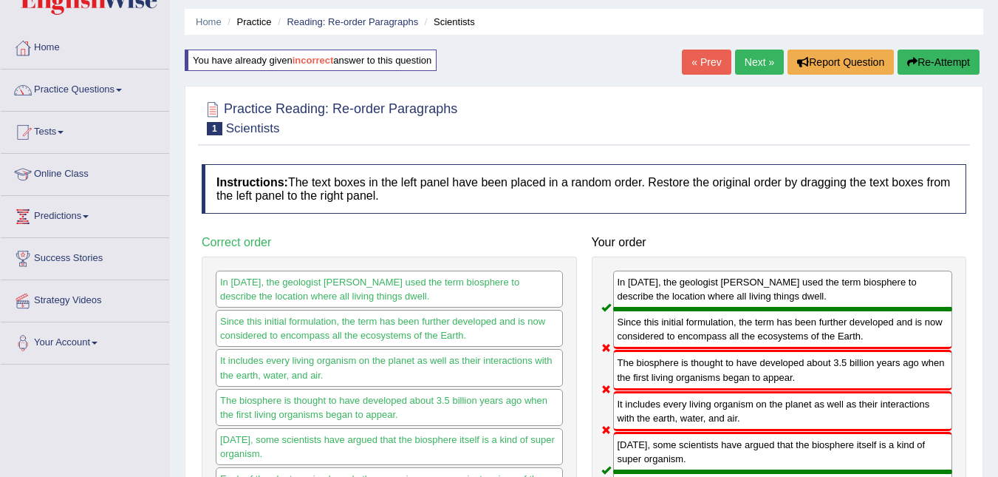
scroll to position [66, 0]
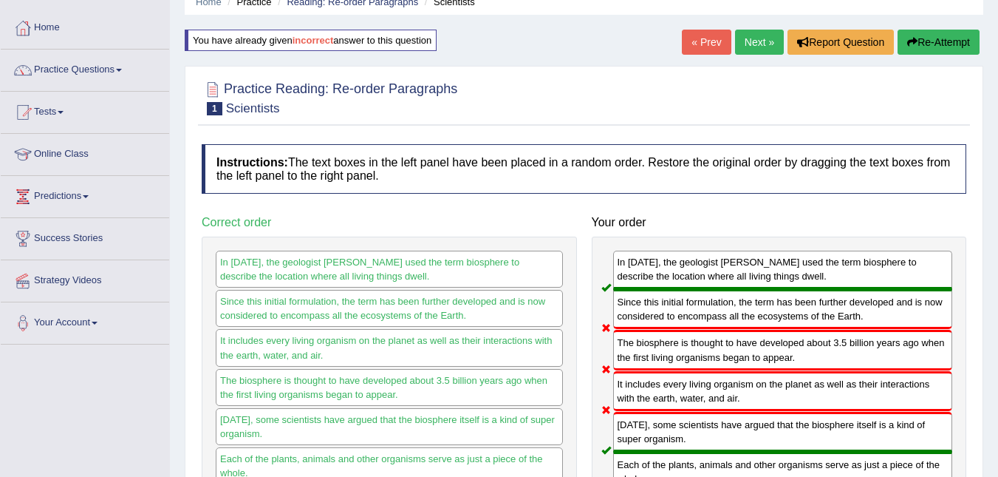
drag, startPoint x: 1001, startPoint y: 142, endPoint x: 797, endPoint y: 133, distance: 203.4
click at [959, 32] on button "Re-Attempt" at bounding box center [939, 42] width 82 height 25
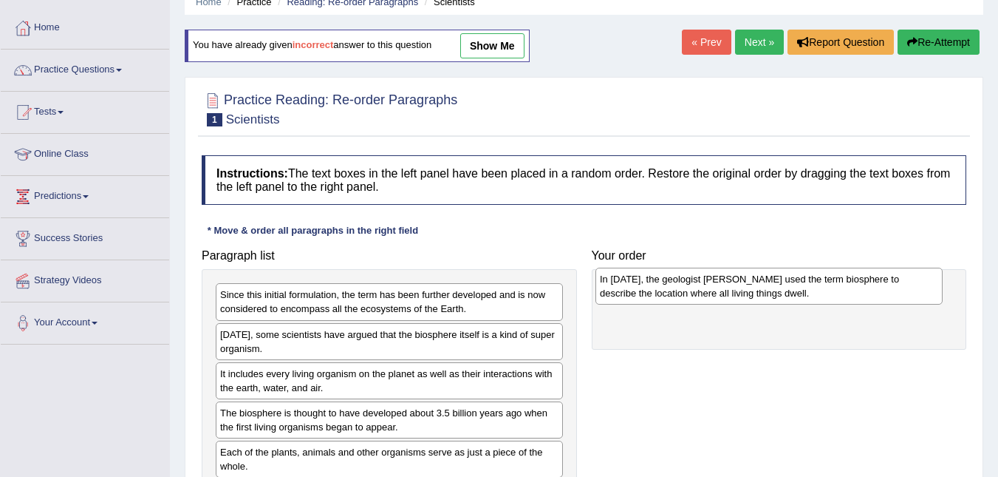
drag, startPoint x: 334, startPoint y: 347, endPoint x: 693, endPoint y: 307, distance: 361.3
click at [707, 293] on div "In [DATE], the geologist [PERSON_NAME] used the term biosphere to describe the …" at bounding box center [769, 285] width 347 height 37
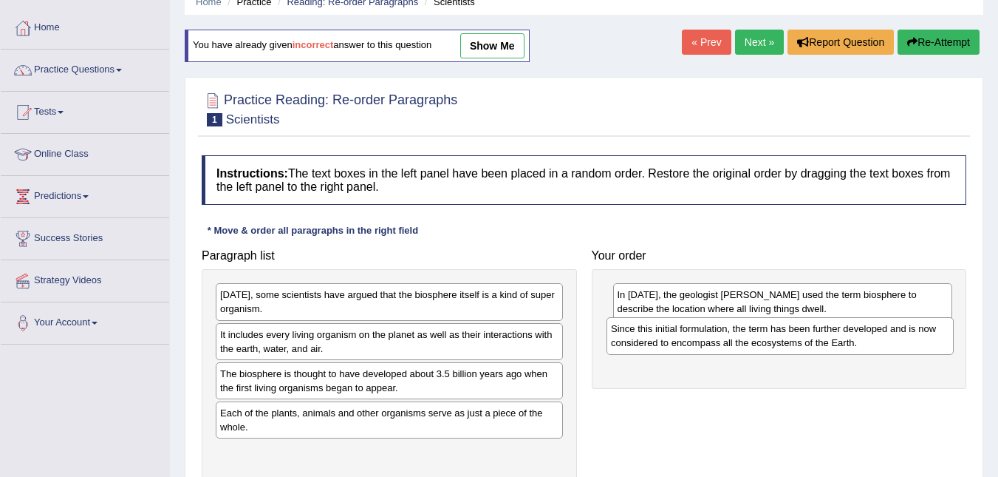
drag, startPoint x: 372, startPoint y: 299, endPoint x: 763, endPoint y: 333, distance: 392.4
click at [763, 333] on div "Since this initial formulation, the term has been further developed and is now …" at bounding box center [780, 335] width 347 height 37
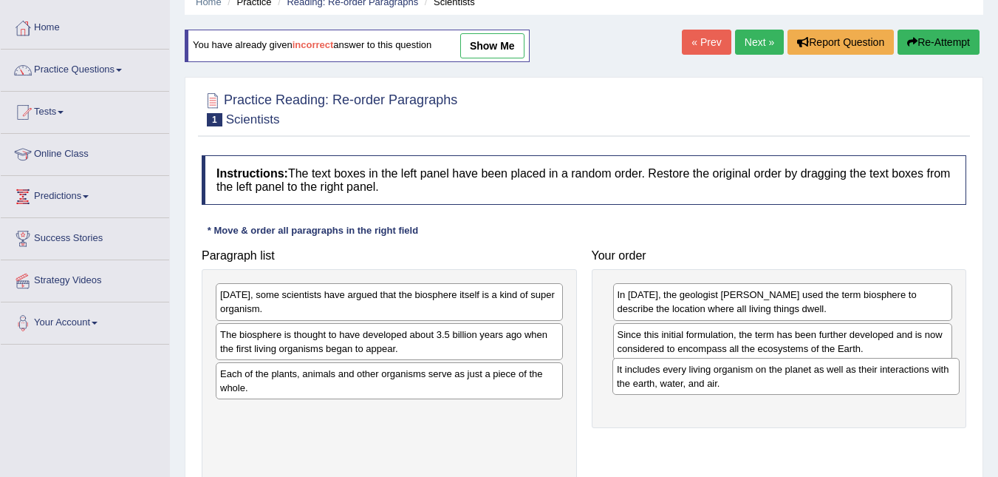
drag, startPoint x: 296, startPoint y: 348, endPoint x: 693, endPoint y: 383, distance: 398.3
click at [693, 383] on div "It includes every living organism on the planet as well as their interactions w…" at bounding box center [786, 376] width 347 height 37
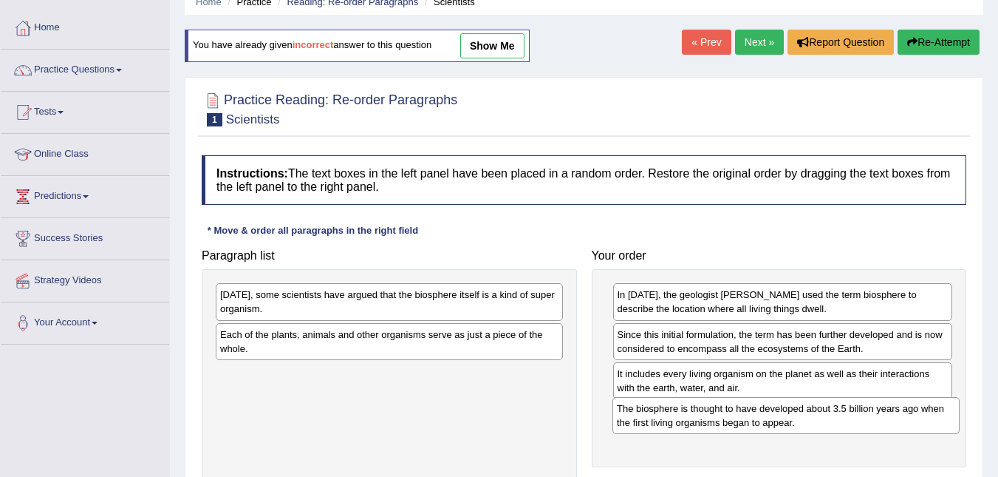
drag, startPoint x: 397, startPoint y: 349, endPoint x: 790, endPoint y: 415, distance: 398.7
click at [794, 420] on div "The biosphere is thought to have developed about 3.5 billion years ago when the…" at bounding box center [786, 415] width 347 height 37
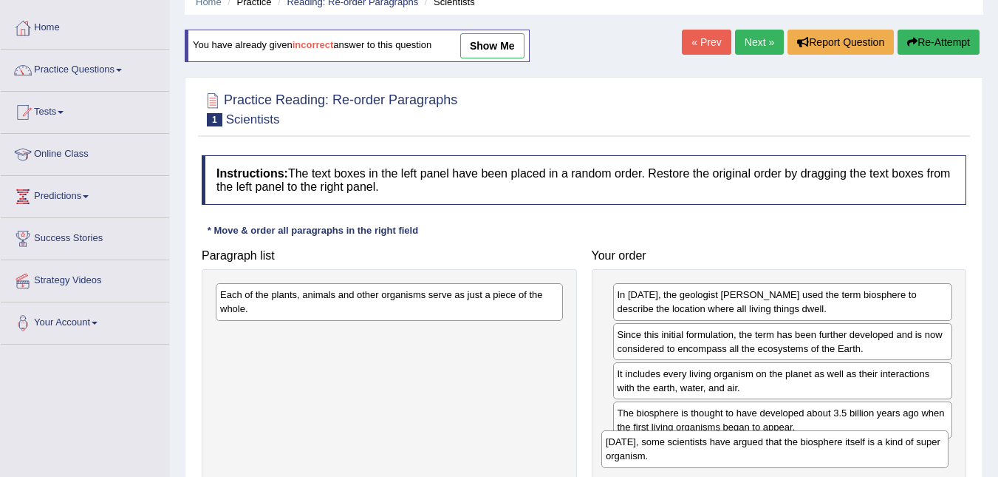
drag, startPoint x: 490, startPoint y: 315, endPoint x: 876, endPoint y: 462, distance: 412.8
click at [876, 462] on div "[DATE], some scientists have argued that the biosphere itself is a kind of supe…" at bounding box center [774, 448] width 347 height 37
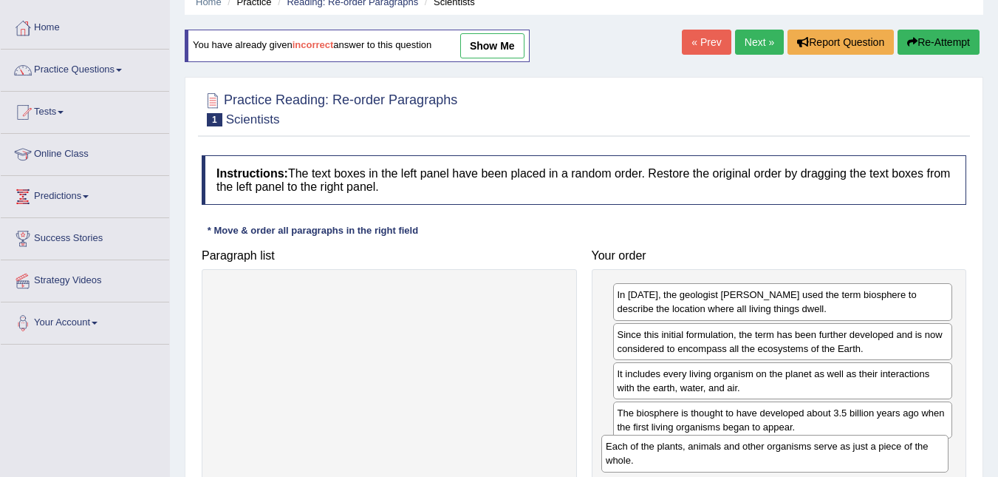
drag, startPoint x: 521, startPoint y: 308, endPoint x: 903, endPoint y: 455, distance: 409.3
click at [903, 455] on div "Each of the plants, animals and other organisms serve as just a piece of the wh…" at bounding box center [774, 452] width 347 height 37
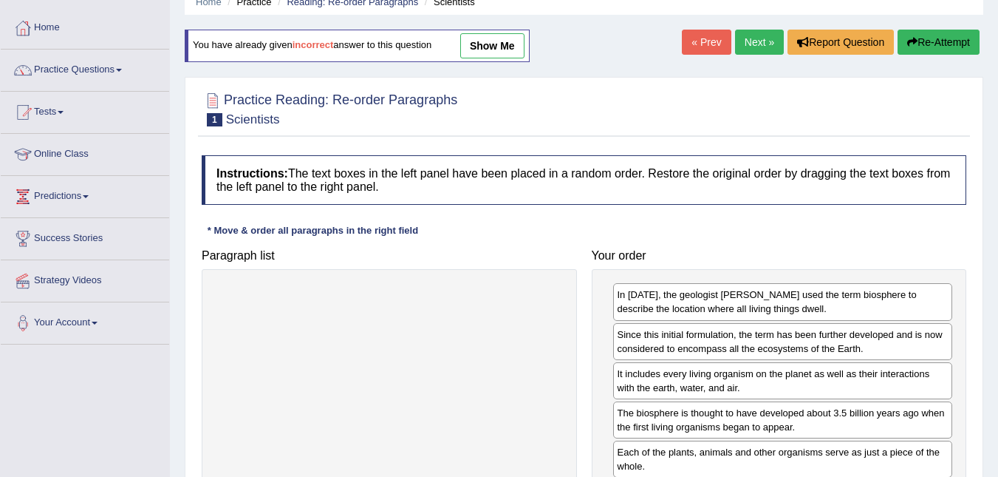
drag, startPoint x: 977, startPoint y: 357, endPoint x: 992, endPoint y: 367, distance: 18.6
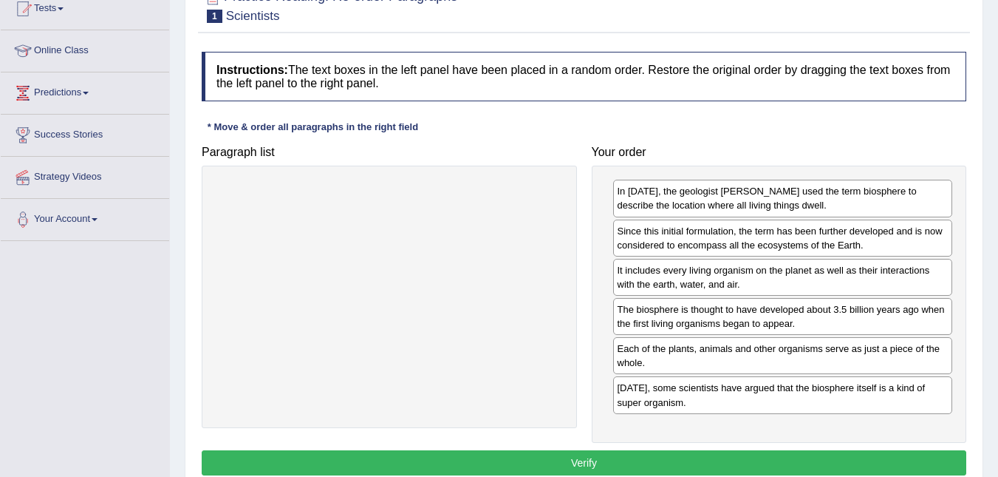
scroll to position [173, 0]
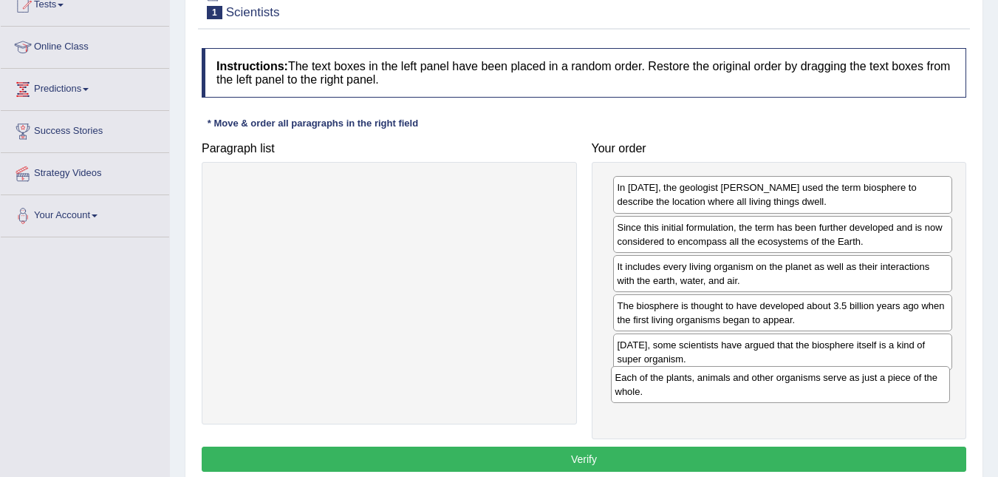
drag, startPoint x: 802, startPoint y: 348, endPoint x: 800, endPoint y: 381, distance: 32.6
click at [800, 381] on div "Each of the plants, animals and other organisms serve as just a piece of the wh…" at bounding box center [781, 384] width 340 height 37
click at [606, 451] on button "Verify" at bounding box center [584, 458] width 765 height 25
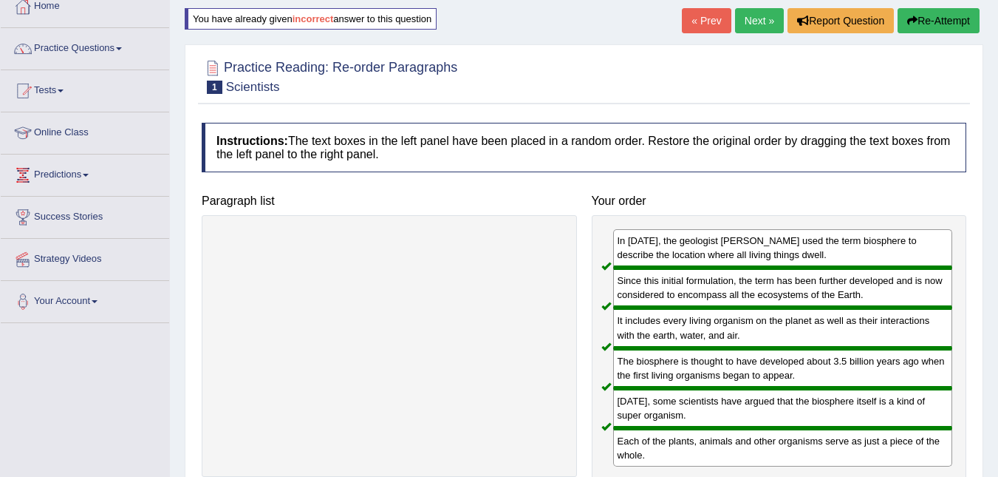
scroll to position [0, 0]
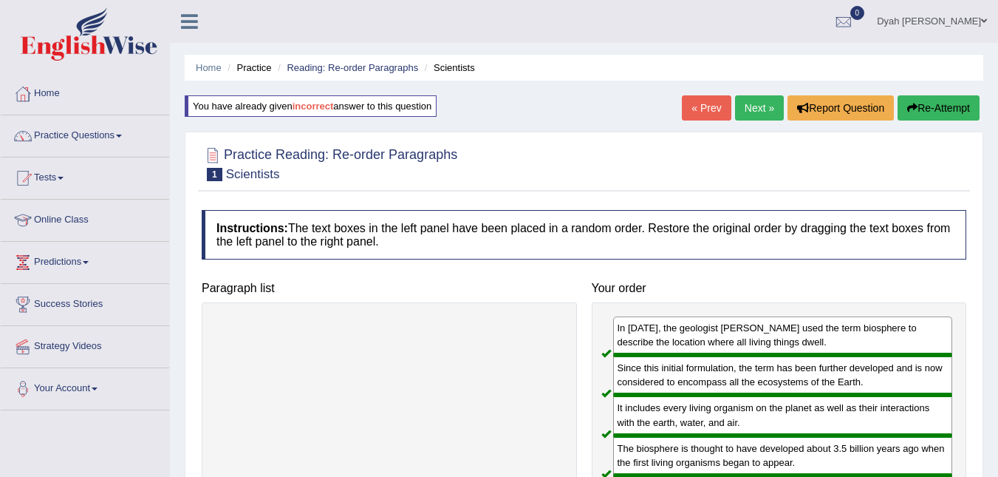
click at [756, 107] on link "Next »" at bounding box center [759, 107] width 49 height 25
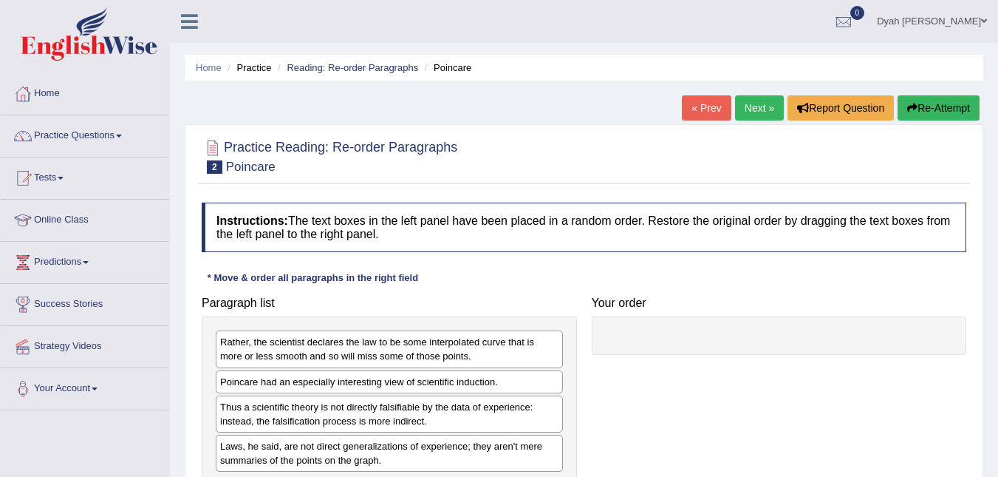
drag, startPoint x: 984, startPoint y: 197, endPoint x: 1003, endPoint y: 233, distance: 40.3
click at [998, 233] on html "Toggle navigation Home Practice Questions Speaking Practice Read Aloud Repeat S…" at bounding box center [499, 238] width 998 height 477
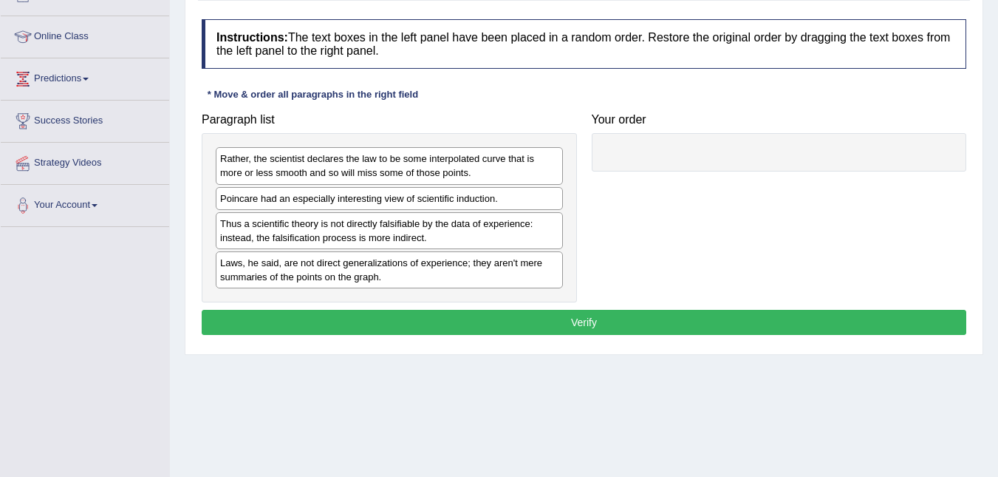
scroll to position [181, 0]
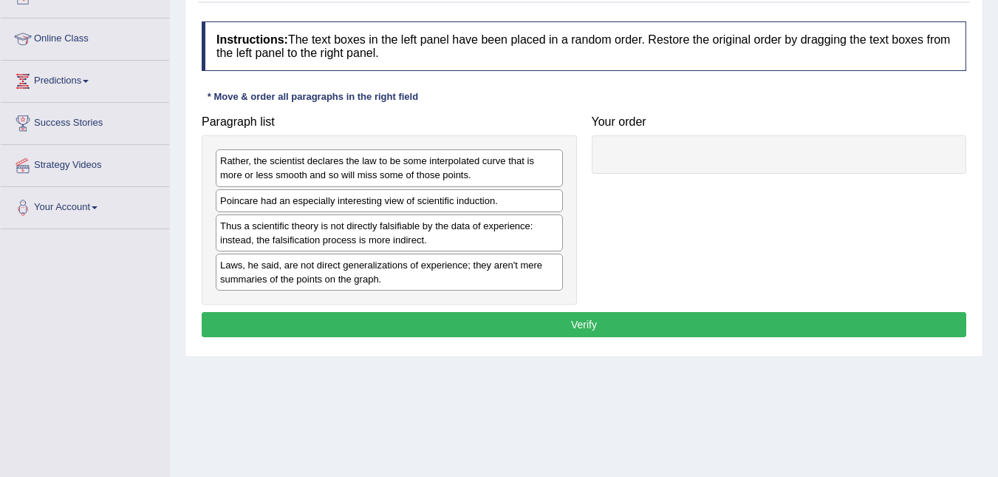
drag, startPoint x: 824, startPoint y: 375, endPoint x: 819, endPoint y: 383, distance: 9.3
drag, startPoint x: 798, startPoint y: 344, endPoint x: 606, endPoint y: 307, distance: 195.6
drag, startPoint x: 313, startPoint y: 200, endPoint x: 244, endPoint y: 221, distance: 72.7
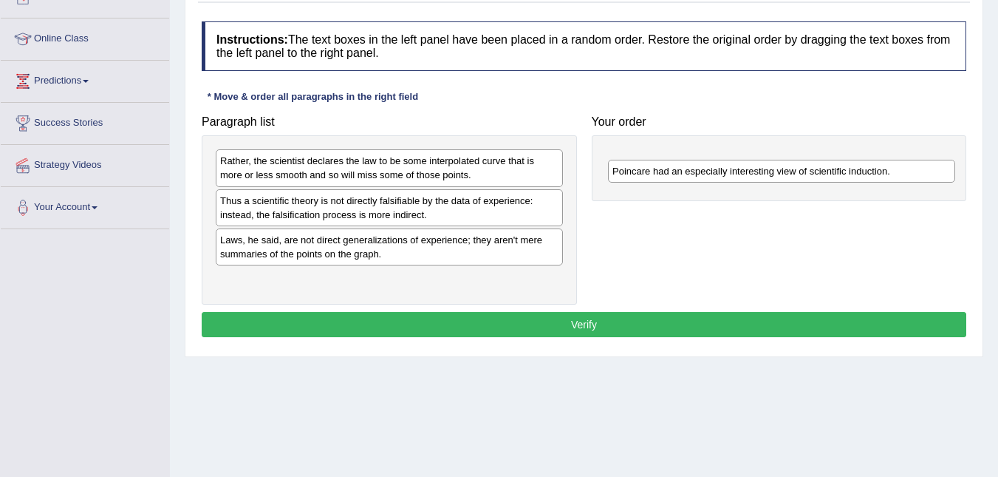
drag, startPoint x: 586, startPoint y: 169, endPoint x: 718, endPoint y: 176, distance: 132.4
click at [718, 176] on div "Poincare had an especially interesting view of scientific induction." at bounding box center [781, 171] width 347 height 23
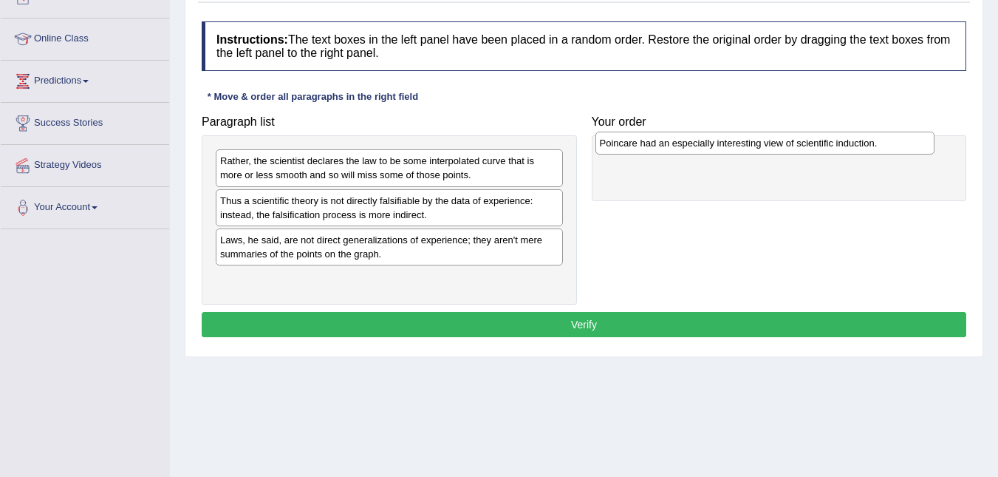
drag, startPoint x: 833, startPoint y: 168, endPoint x: 815, endPoint y: 150, distance: 25.1
click at [815, 150] on div "Poincare had an especially interesting view of scientific induction." at bounding box center [766, 143] width 340 height 23
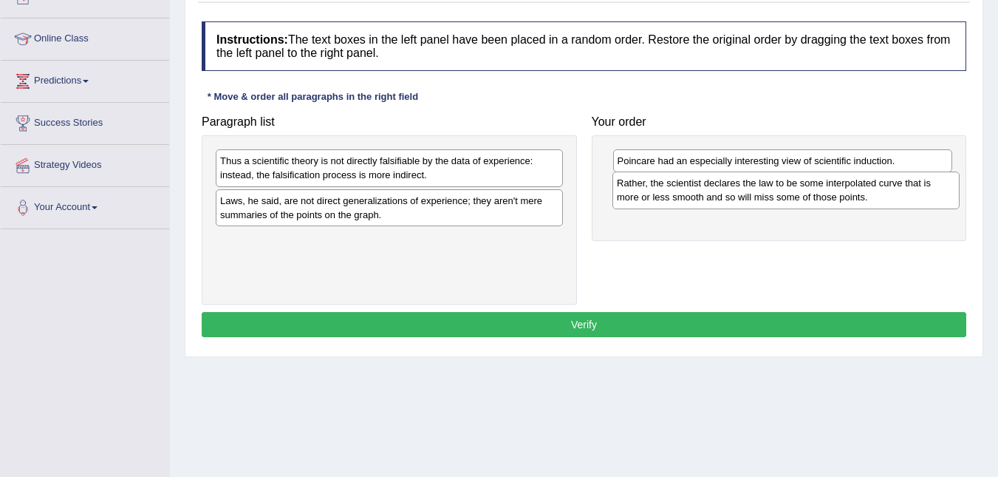
drag, startPoint x: 372, startPoint y: 167, endPoint x: 769, endPoint y: 189, distance: 397.4
click at [769, 189] on div "Rather, the scientist declares the law to be some interpolated curve that is mo…" at bounding box center [786, 189] width 347 height 37
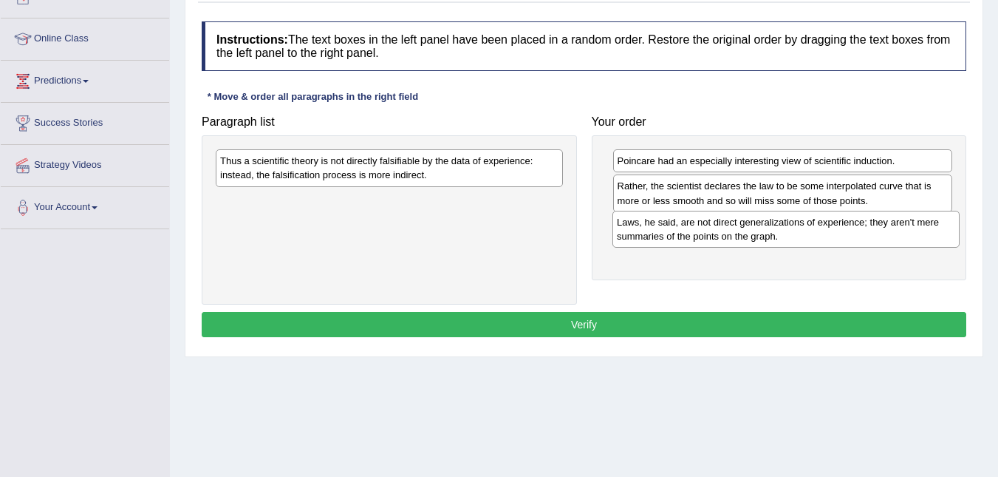
drag, startPoint x: 403, startPoint y: 211, endPoint x: 800, endPoint y: 233, distance: 398.1
click at [800, 233] on div "Laws, he said, are not direct generalizations of experience; they aren't mere s…" at bounding box center [786, 229] width 347 height 37
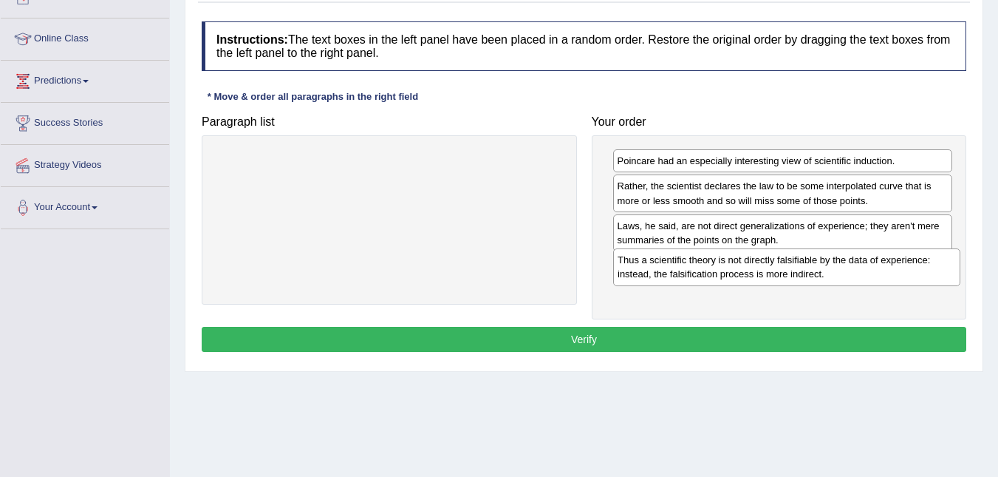
drag, startPoint x: 454, startPoint y: 178, endPoint x: 850, endPoint y: 275, distance: 407.0
click at [850, 275] on div "Thus a scientific theory is not directly falsifiable by the data of experience:…" at bounding box center [786, 266] width 347 height 37
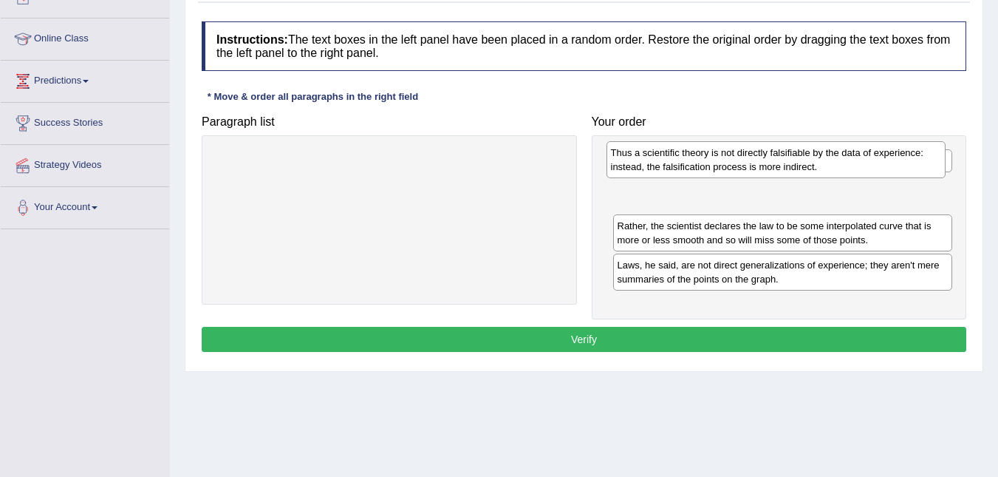
drag, startPoint x: 709, startPoint y: 169, endPoint x: 717, endPoint y: 177, distance: 10.5
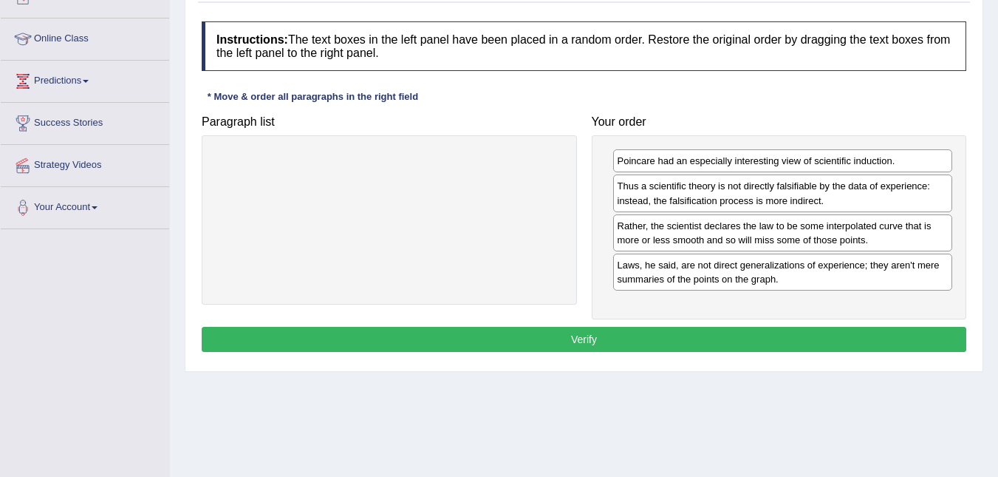
drag, startPoint x: 663, startPoint y: 211, endPoint x: 613, endPoint y: 220, distance: 50.4
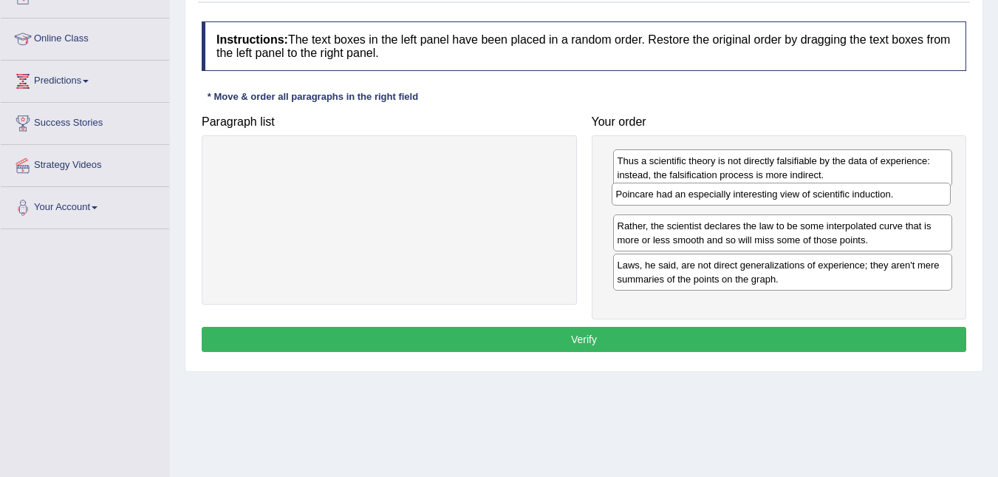
drag, startPoint x: 643, startPoint y: 166, endPoint x: 641, endPoint y: 200, distance: 33.3
click at [641, 200] on div "Poincare had an especially interesting view of scientific induction." at bounding box center [782, 194] width 340 height 23
click at [567, 333] on button "Verify" at bounding box center [584, 339] width 765 height 25
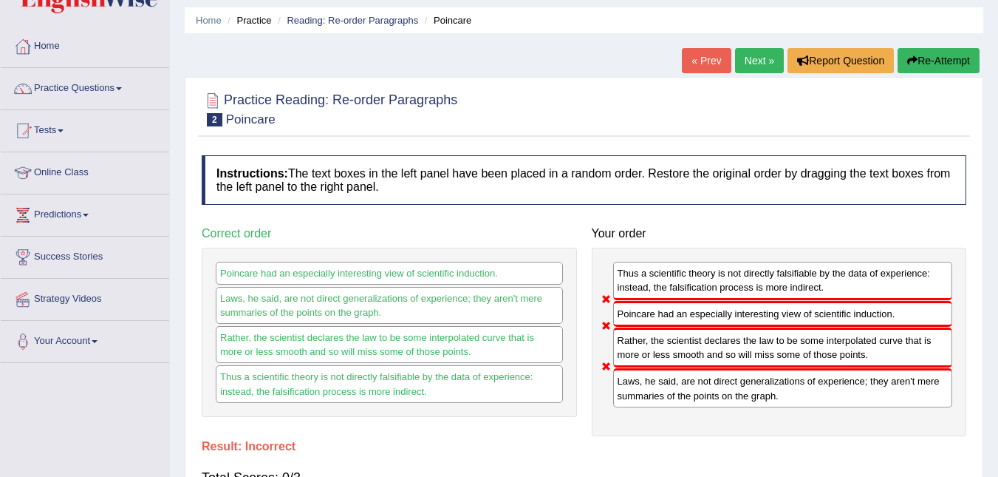
scroll to position [0, 0]
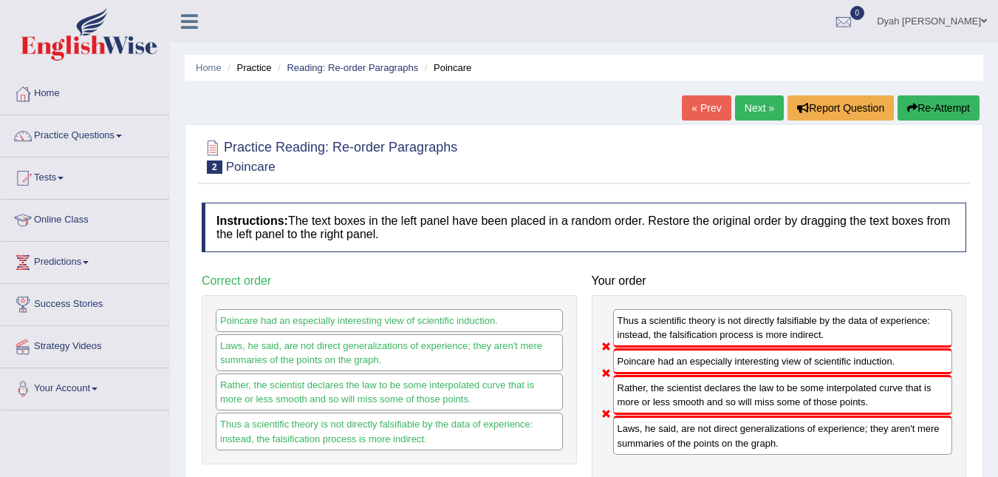
click at [964, 93] on div "Home Practice Reading: Re-order Paragraphs Poincare « Prev Next » Report Questi…" at bounding box center [584, 369] width 828 height 739
click at [963, 98] on button "Re-Attempt" at bounding box center [939, 107] width 82 height 25
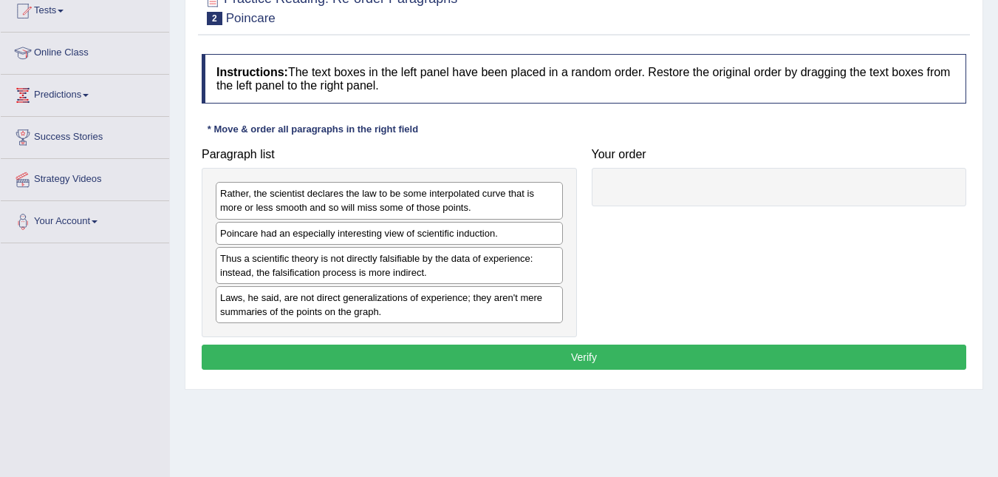
scroll to position [180, 0]
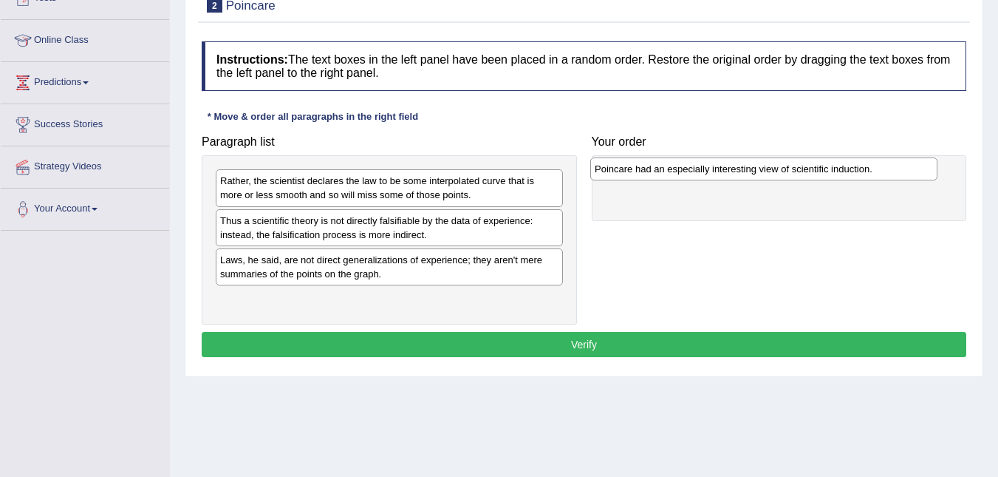
drag, startPoint x: 358, startPoint y: 229, endPoint x: 732, endPoint y: 177, distance: 377.5
click at [732, 177] on div "Poincare had an especially interesting view of scientific induction." at bounding box center [763, 168] width 347 height 23
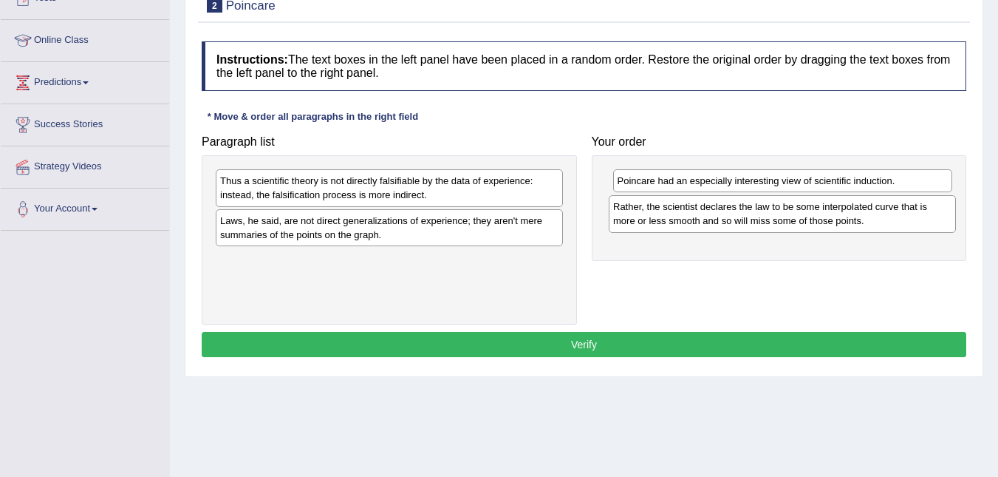
drag, startPoint x: 483, startPoint y: 180, endPoint x: 873, endPoint y: 206, distance: 391.1
click at [873, 206] on div "Rather, the scientist declares the law to be some interpolated curve that is mo…" at bounding box center [782, 213] width 347 height 37
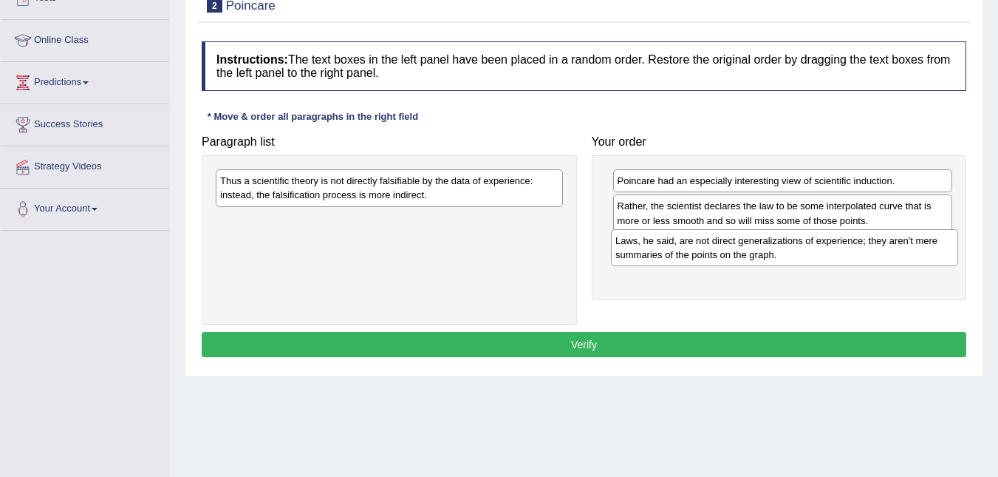
drag, startPoint x: 465, startPoint y: 230, endPoint x: 827, endPoint y: 254, distance: 362.9
click at [857, 252] on div "Laws, he said, are not direct generalizations of experience; they aren't mere s…" at bounding box center [784, 247] width 347 height 37
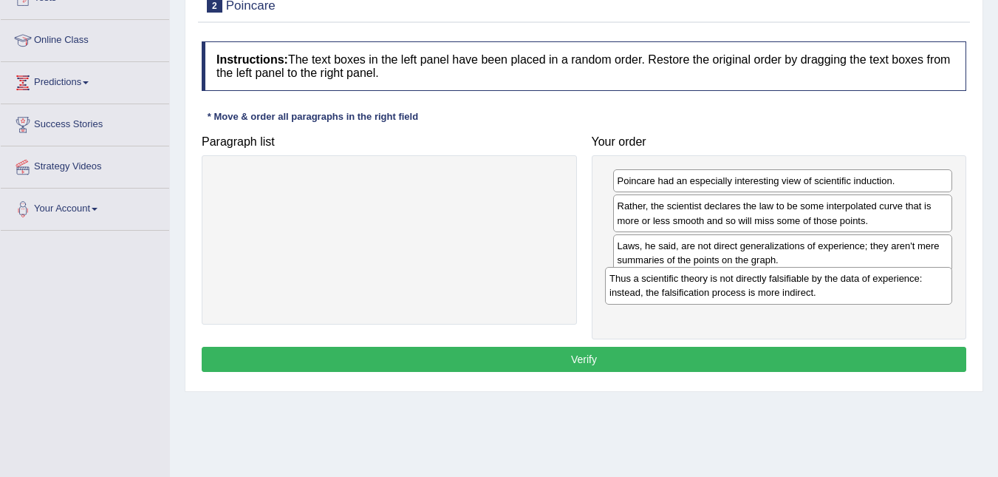
drag, startPoint x: 528, startPoint y: 182, endPoint x: 918, endPoint y: 281, distance: 402.5
click at [918, 280] on div "Thus a scientific theory is not directly falsifiable by the data of experience:…" at bounding box center [778, 285] width 347 height 37
click at [603, 350] on button "Verify" at bounding box center [584, 359] width 765 height 25
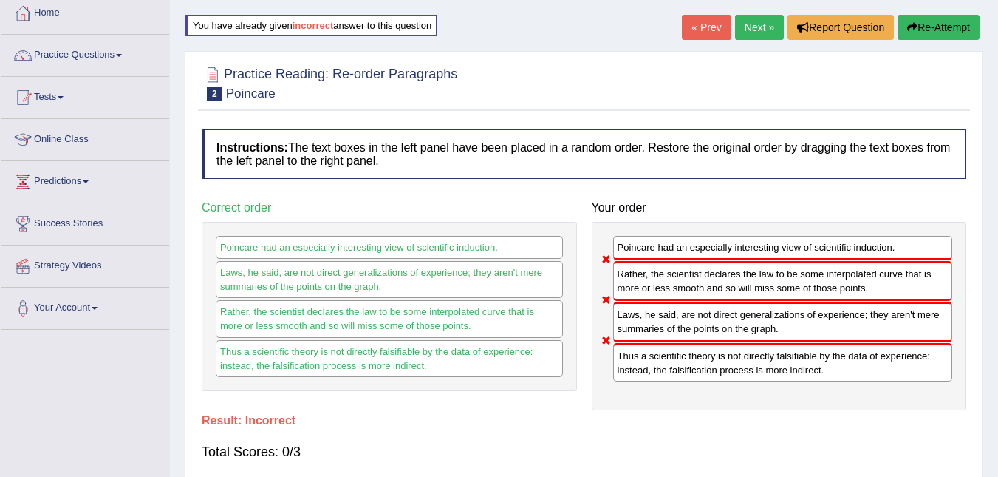
scroll to position [79, 0]
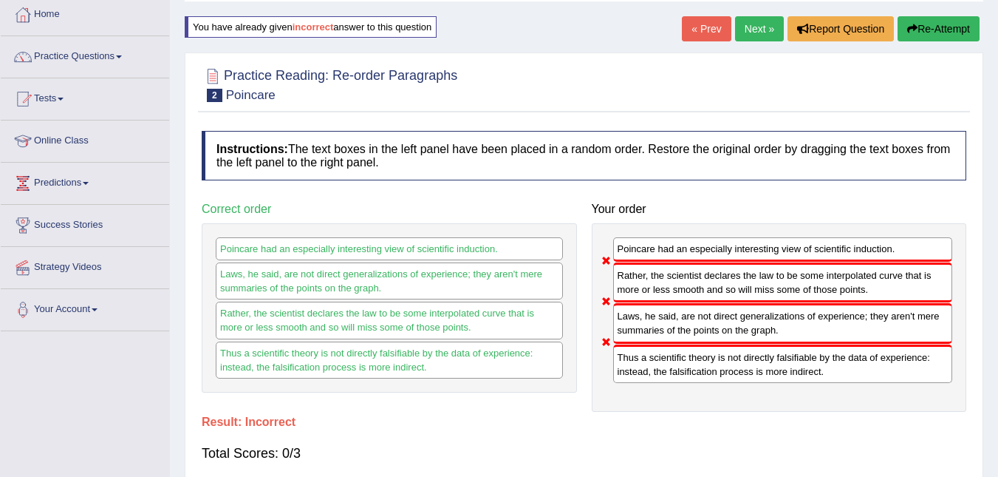
click at [924, 30] on button "Re-Attempt" at bounding box center [939, 28] width 82 height 25
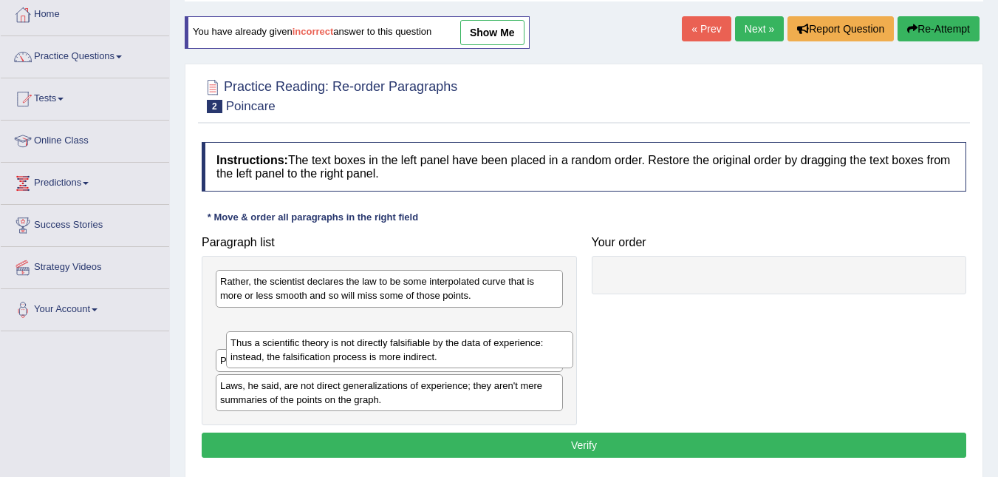
drag, startPoint x: 455, startPoint y: 335, endPoint x: 443, endPoint y: 344, distance: 15.0
click at [443, 344] on div "Thus a scientific theory is not directly falsifiable by the data of experience:…" at bounding box center [399, 349] width 347 height 37
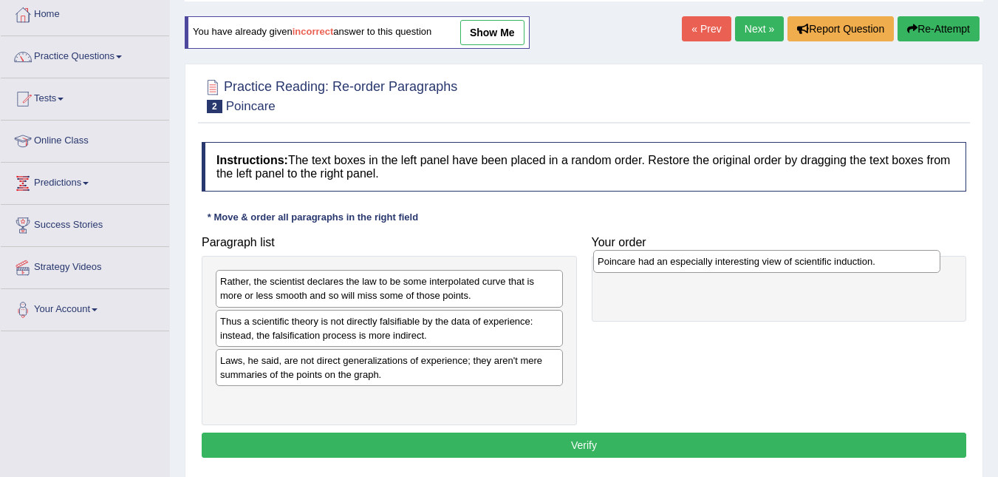
drag, startPoint x: 326, startPoint y: 361, endPoint x: 703, endPoint y: 273, distance: 387.9
click at [703, 263] on div "Poincare had an especially interesting view of scientific induction." at bounding box center [766, 261] width 347 height 23
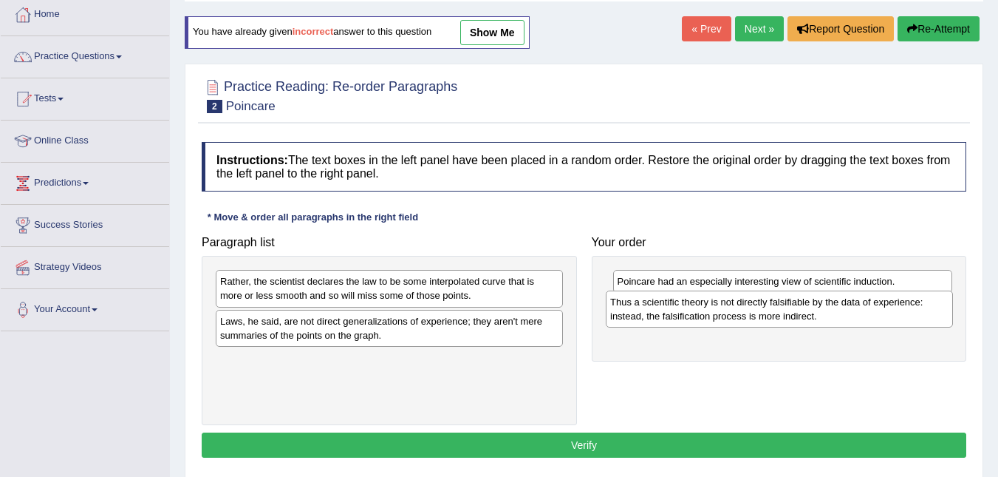
drag, startPoint x: 412, startPoint y: 341, endPoint x: 800, endPoint y: 334, distance: 388.7
click at [802, 323] on div "Thus a scientific theory is not directly falsifiable by the data of experience:…" at bounding box center [779, 308] width 347 height 37
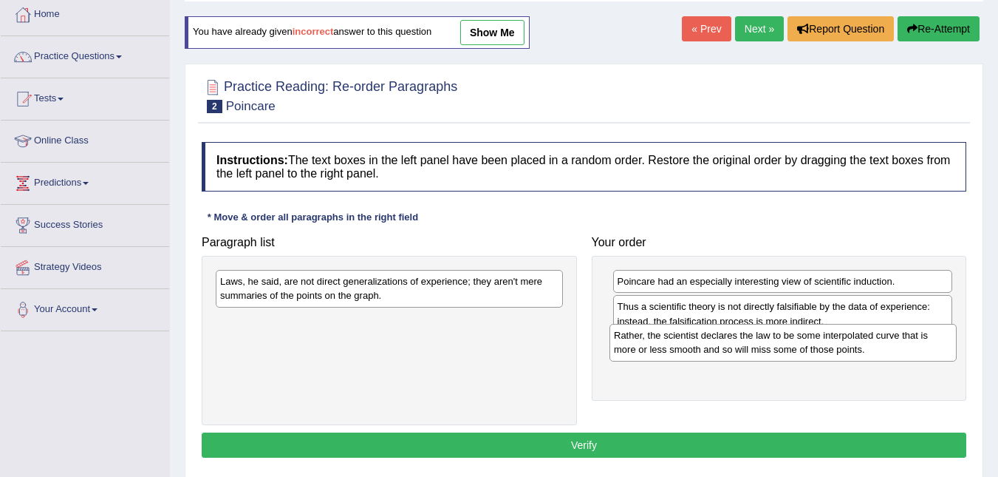
drag, startPoint x: 511, startPoint y: 285, endPoint x: 889, endPoint y: 340, distance: 382.3
click at [901, 340] on div "Rather, the scientist declares the law to be some interpolated curve that is mo…" at bounding box center [783, 342] width 347 height 37
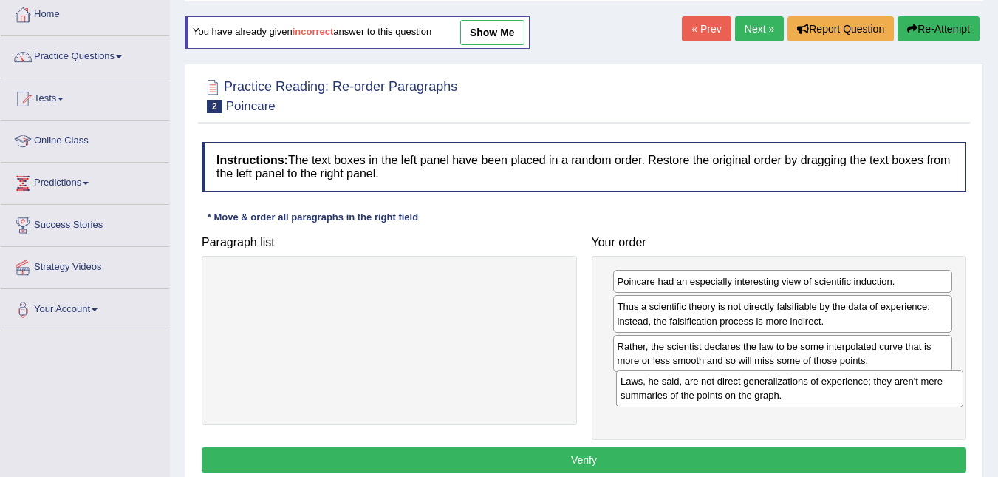
drag, startPoint x: 538, startPoint y: 280, endPoint x: 915, endPoint y: 399, distance: 395.2
click at [938, 381] on div "Laws, he said, are not direct generalizations of experience; they aren't mere s…" at bounding box center [789, 387] width 347 height 37
click at [641, 458] on button "Verify" at bounding box center [584, 459] width 765 height 25
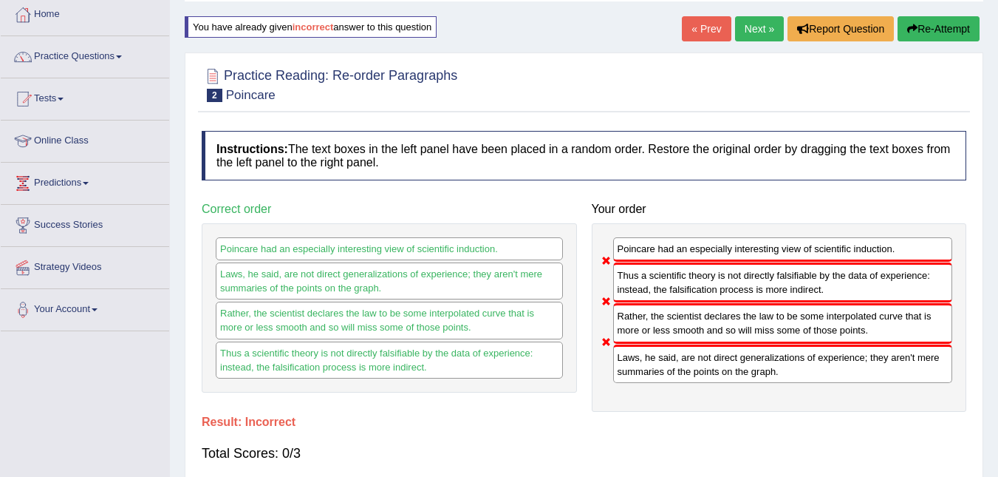
drag, startPoint x: 497, startPoint y: 270, endPoint x: 514, endPoint y: 272, distance: 17.1
drag, startPoint x: 870, startPoint y: 124, endPoint x: 848, endPoint y: 154, distance: 36.5
drag, startPoint x: 956, startPoint y: 14, endPoint x: 952, endPoint y: 21, distance: 8.3
click at [955, 18] on div "Home Practice Reading: Re-order Paragraphs Poincare You have already given inco…" at bounding box center [584, 290] width 828 height 739
click at [941, 25] on button "Re-Attempt" at bounding box center [939, 28] width 82 height 25
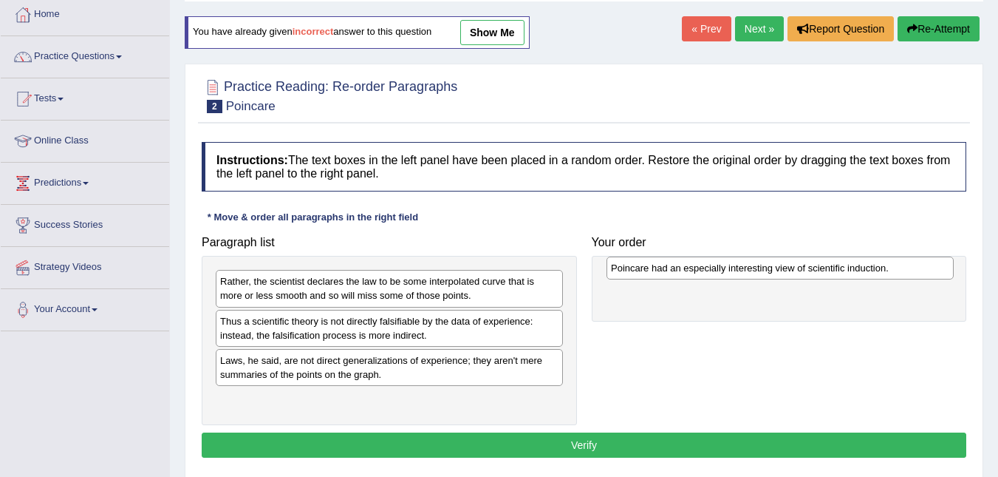
drag, startPoint x: 412, startPoint y: 330, endPoint x: 799, endPoint y: 278, distance: 390.6
click at [800, 278] on div "Poincare had an especially interesting view of scientific induction." at bounding box center [780, 267] width 347 height 23
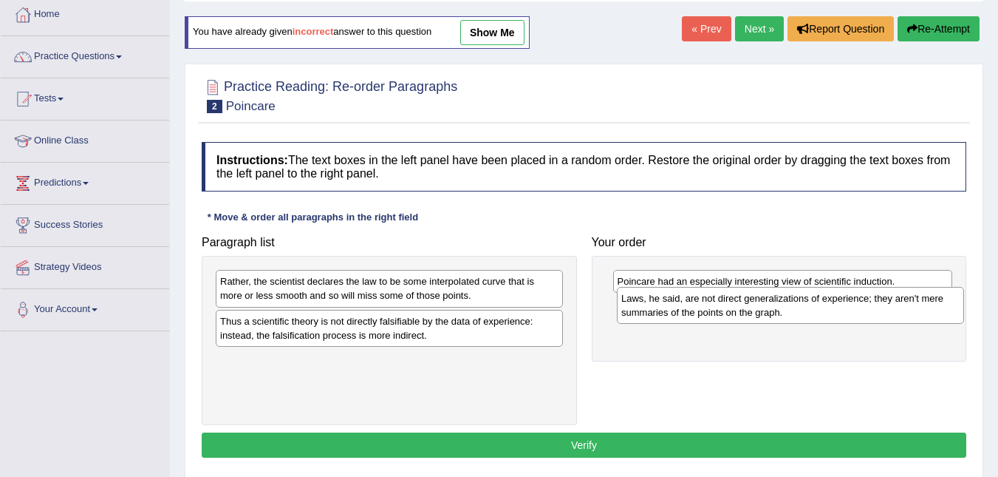
drag, startPoint x: 330, startPoint y: 370, endPoint x: 668, endPoint y: 322, distance: 341.8
click at [726, 309] on div "Laws, he said, are not direct generalizations of experience; they aren't mere s…" at bounding box center [790, 305] width 347 height 37
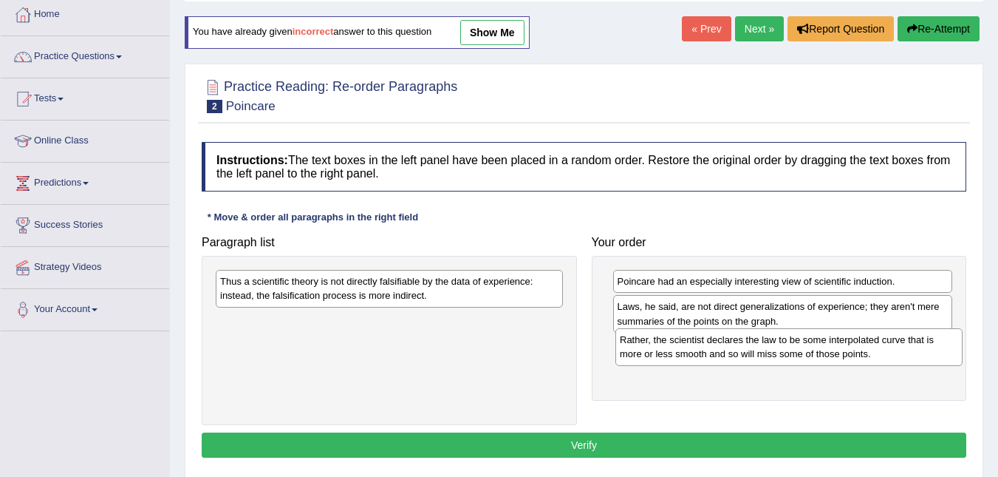
drag, startPoint x: 463, startPoint y: 290, endPoint x: 836, endPoint y: 350, distance: 378.0
click at [861, 349] on div "Rather, the scientist declares the law to be some interpolated curve that is mo…" at bounding box center [789, 346] width 347 height 37
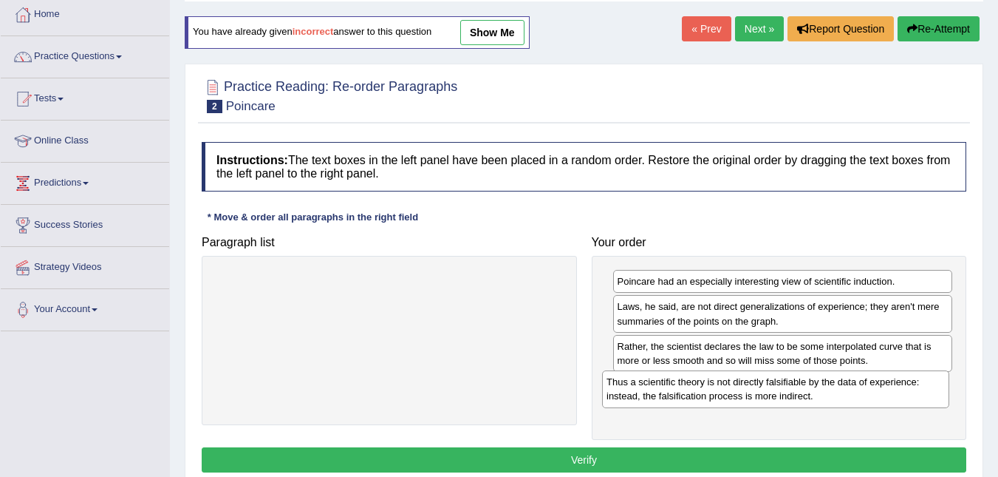
drag, startPoint x: 535, startPoint y: 287, endPoint x: 914, endPoint y: 395, distance: 394.1
click at [921, 391] on div "Thus a scientific theory is not directly falsifiable by the data of experience:…" at bounding box center [775, 388] width 347 height 37
click at [635, 454] on button "Verify" at bounding box center [584, 459] width 765 height 25
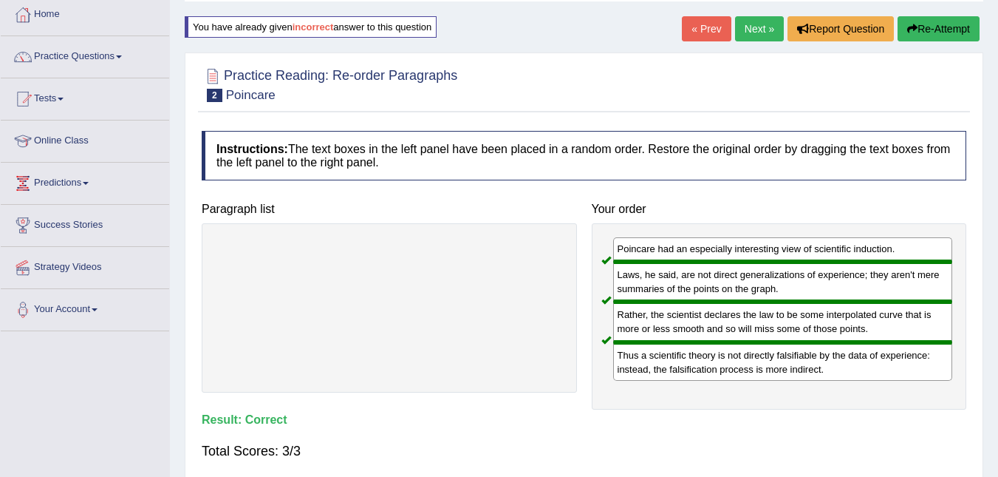
click at [762, 19] on link "Next »" at bounding box center [759, 28] width 49 height 25
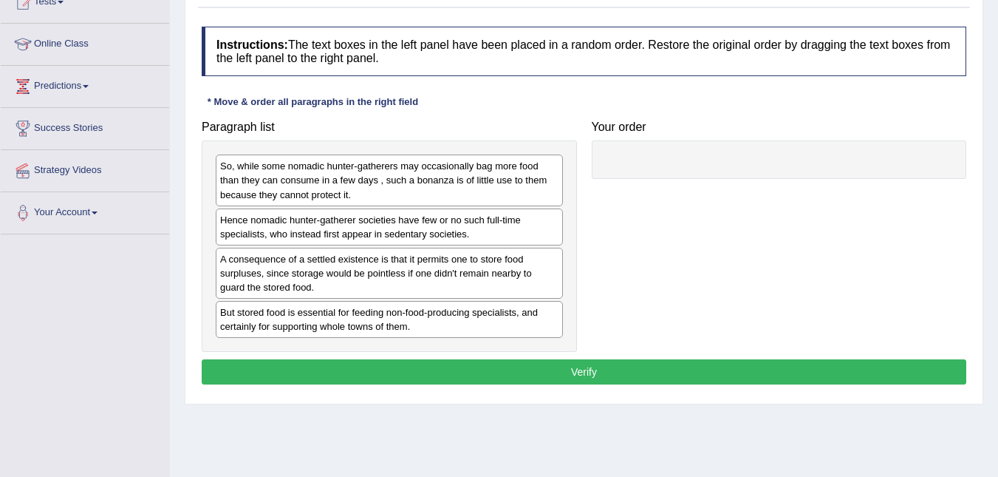
scroll to position [181, 0]
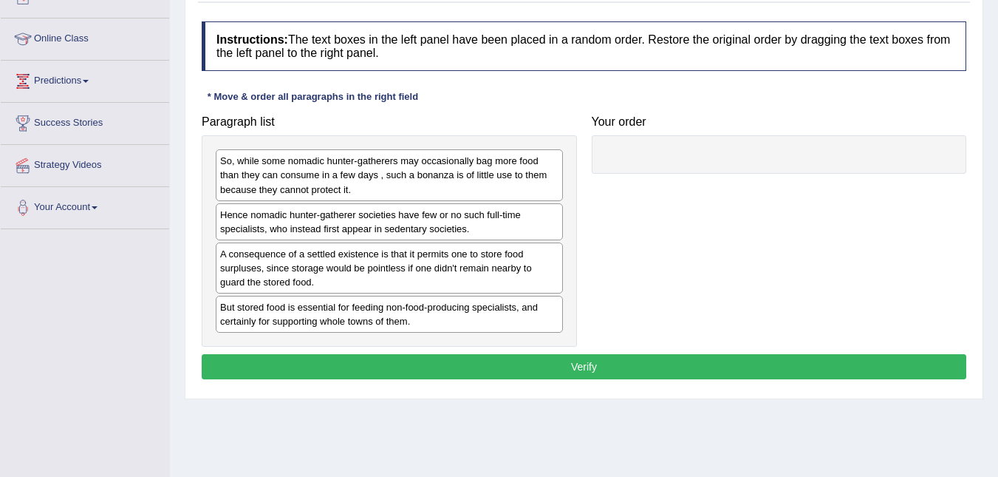
drag, startPoint x: 663, startPoint y: 103, endPoint x: 556, endPoint y: 57, distance: 116.8
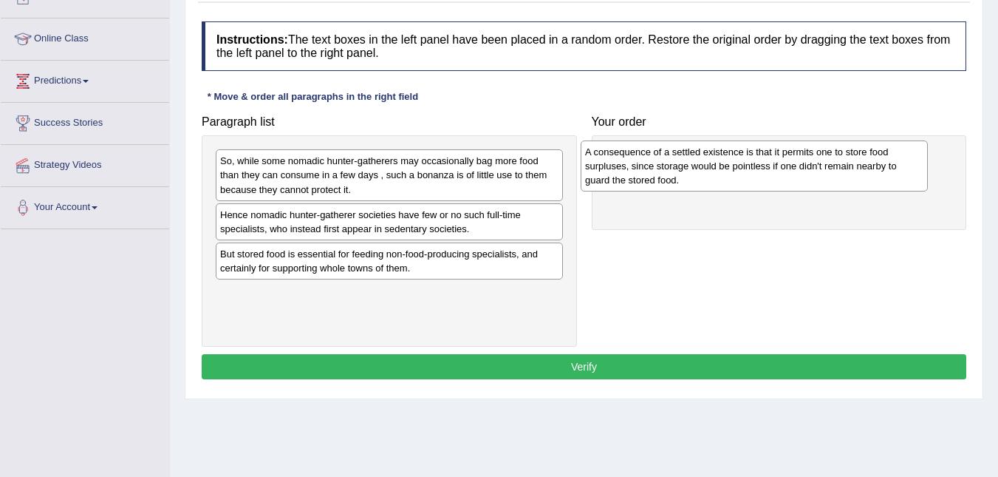
click at [754, 166] on div "A consequence of a settled existence is that it permits one to store food surpl…" at bounding box center [754, 165] width 347 height 51
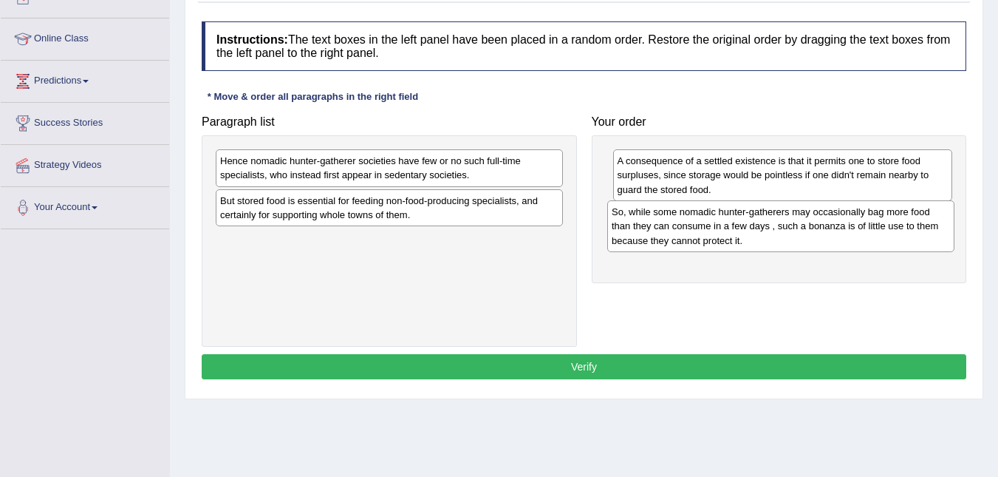
drag, startPoint x: 392, startPoint y: 183, endPoint x: 783, endPoint y: 234, distance: 394.9
click at [783, 234] on div "So, while some nomadic hunter-gatherers may occasionally bag more food than the…" at bounding box center [780, 225] width 347 height 51
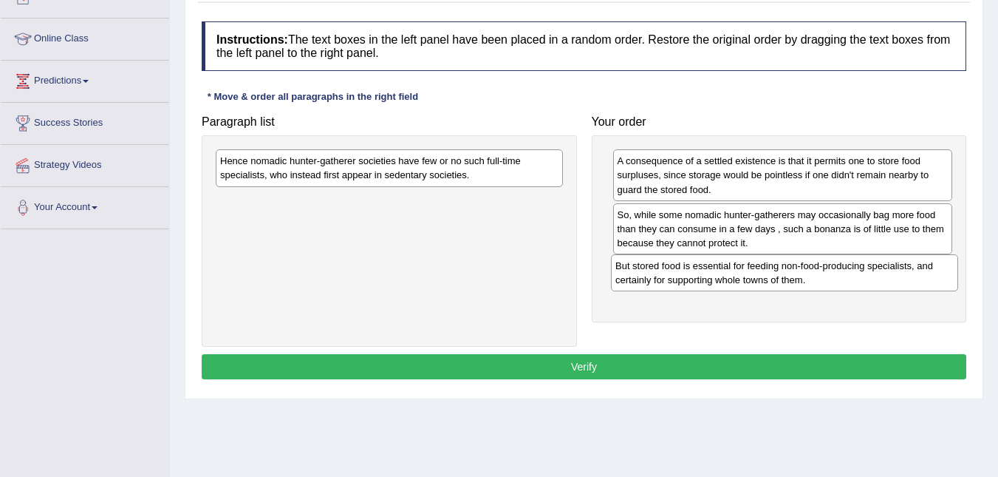
drag, startPoint x: 384, startPoint y: 214, endPoint x: 780, endPoint y: 279, distance: 400.6
click at [780, 279] on div "But stored food is essential for feeding non-food-producing specialists, and ce…" at bounding box center [784, 272] width 347 height 37
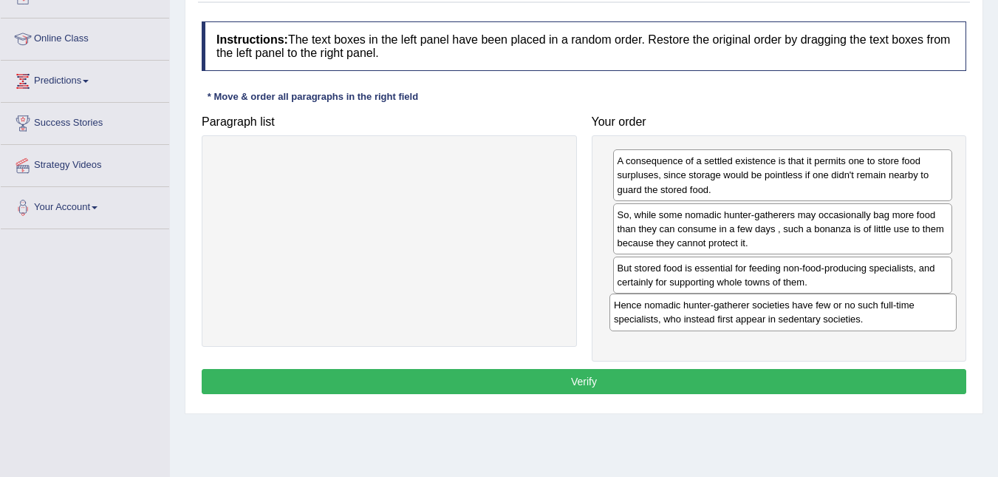
drag, startPoint x: 480, startPoint y: 173, endPoint x: 862, endPoint y: 316, distance: 408.0
click at [873, 312] on div "Hence nomadic hunter-gatherer societies have few or no such full-time specialis…" at bounding box center [783, 311] width 347 height 37
click at [599, 383] on button "Verify" at bounding box center [584, 381] width 765 height 25
